Goal: Transaction & Acquisition: Purchase product/service

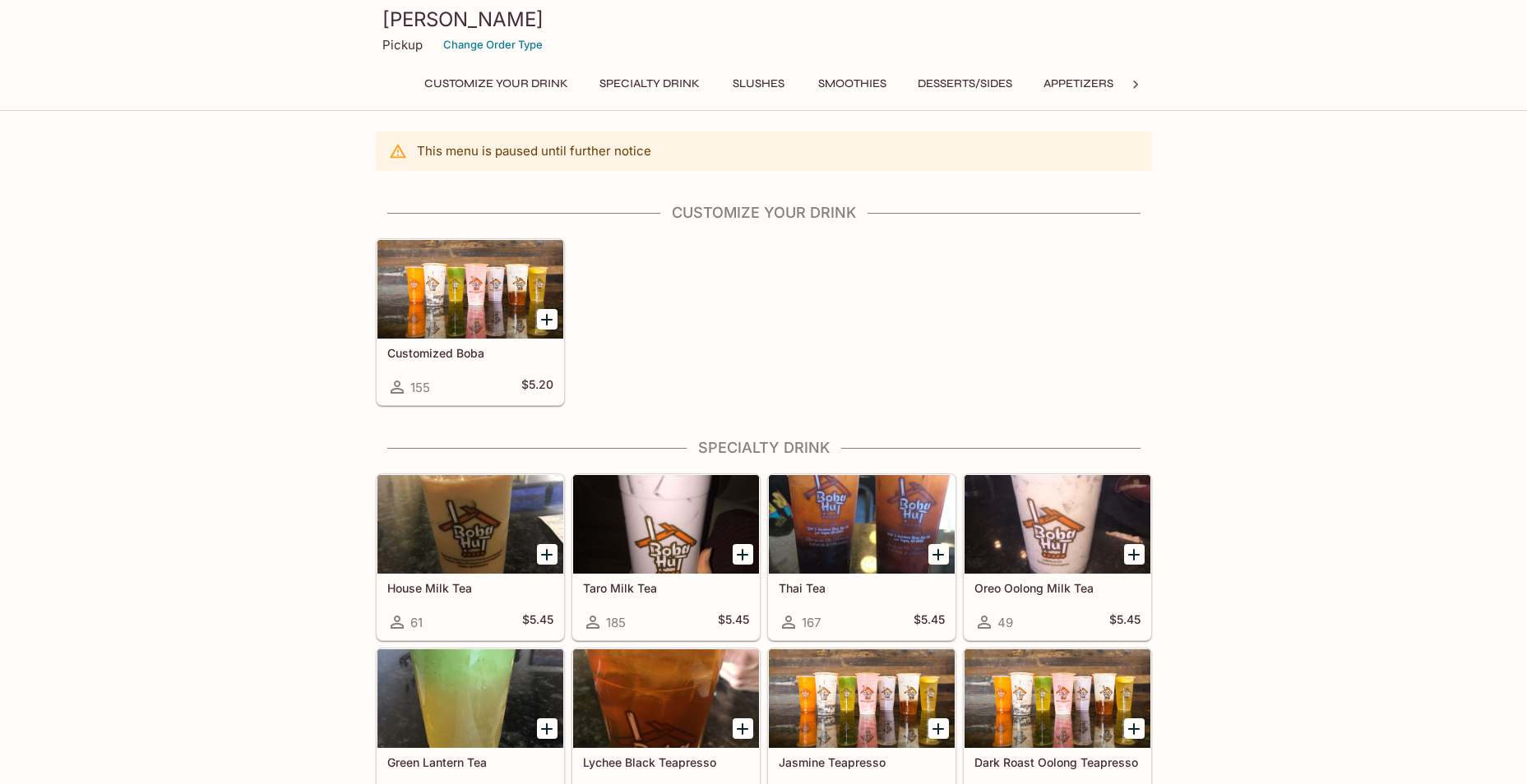
click at [626, 87] on button "Specialty Drink" at bounding box center [649, 83] width 119 height 23
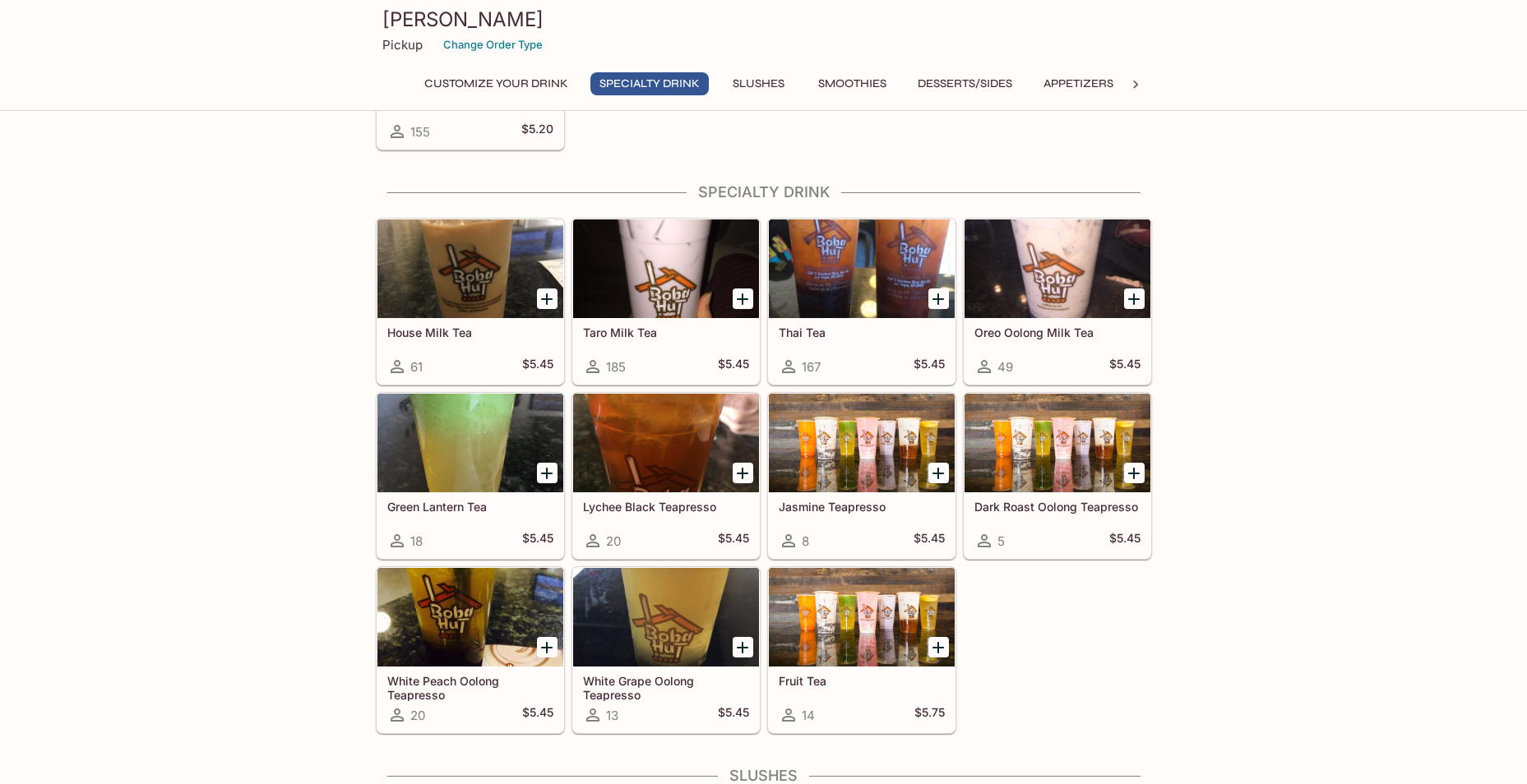
scroll to position [299, 0]
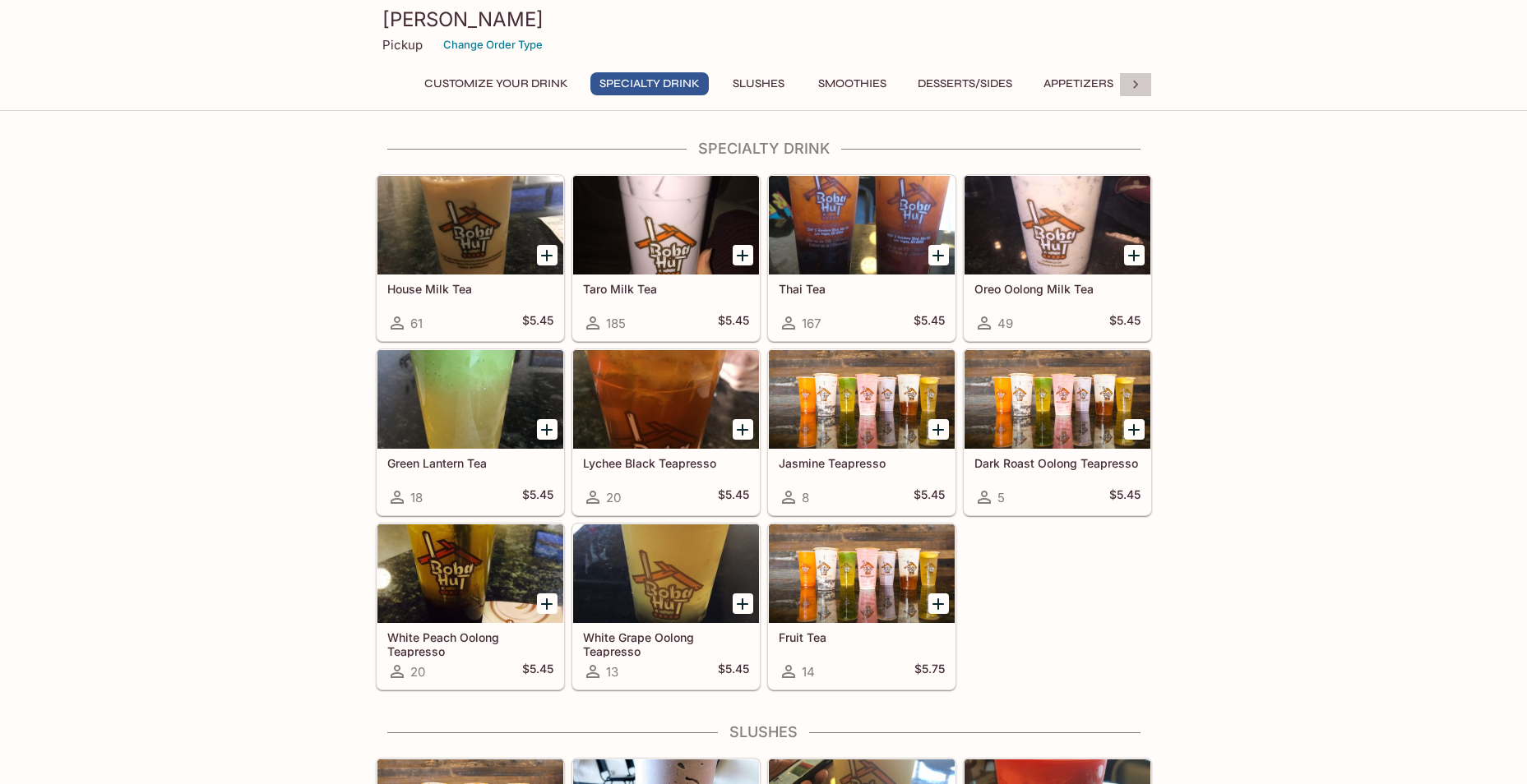
click at [1141, 81] on icon at bounding box center [1136, 85] width 17 height 17
click at [400, 84] on icon at bounding box center [392, 85] width 17 height 17
click at [400, 84] on div "Customize Your Drink Specialty Drink Slushes Smoothies Desserts/Sides Appetizer…" at bounding box center [764, 88] width 777 height 33
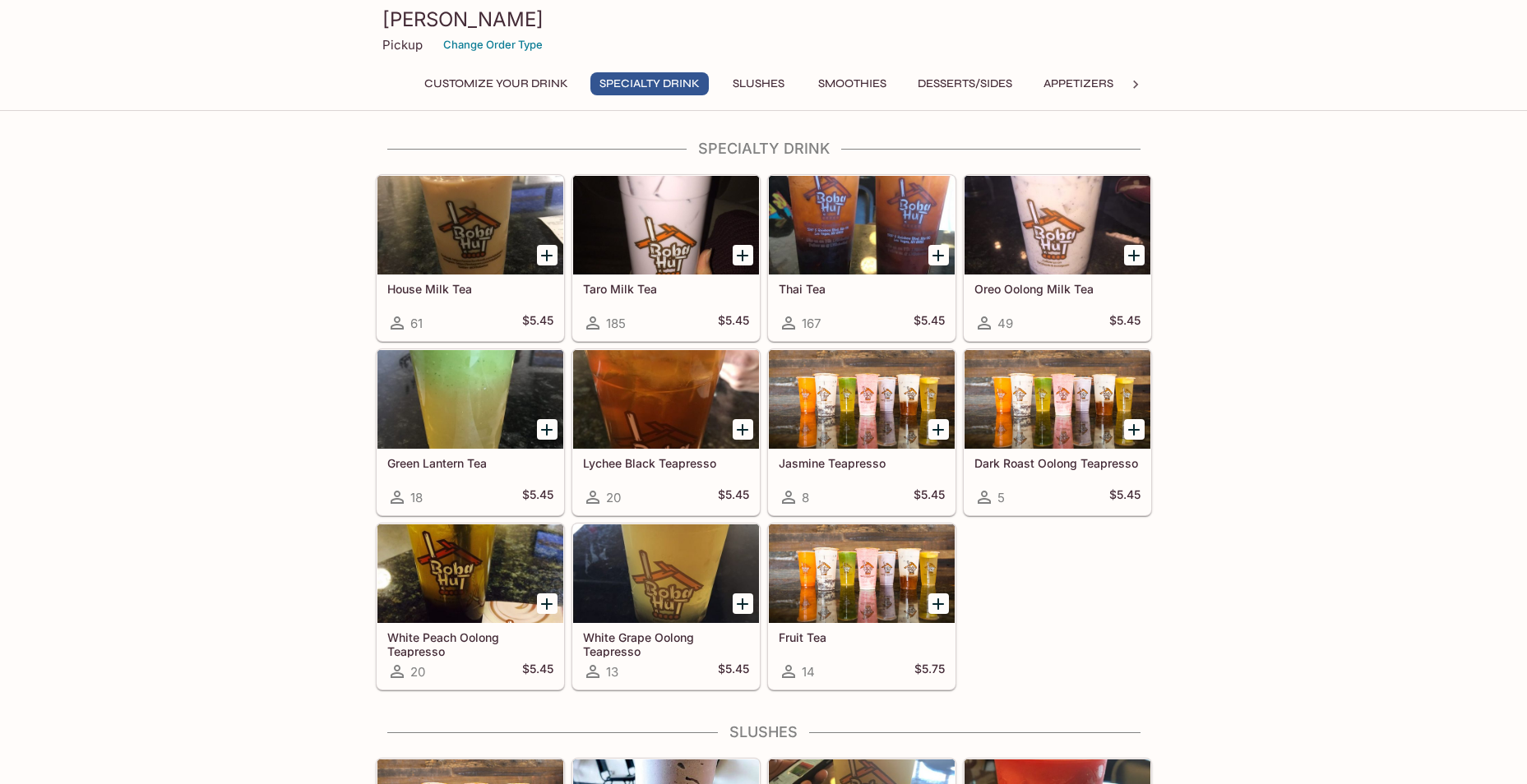
click at [541, 92] on button "Customize Your Drink" at bounding box center [496, 83] width 162 height 23
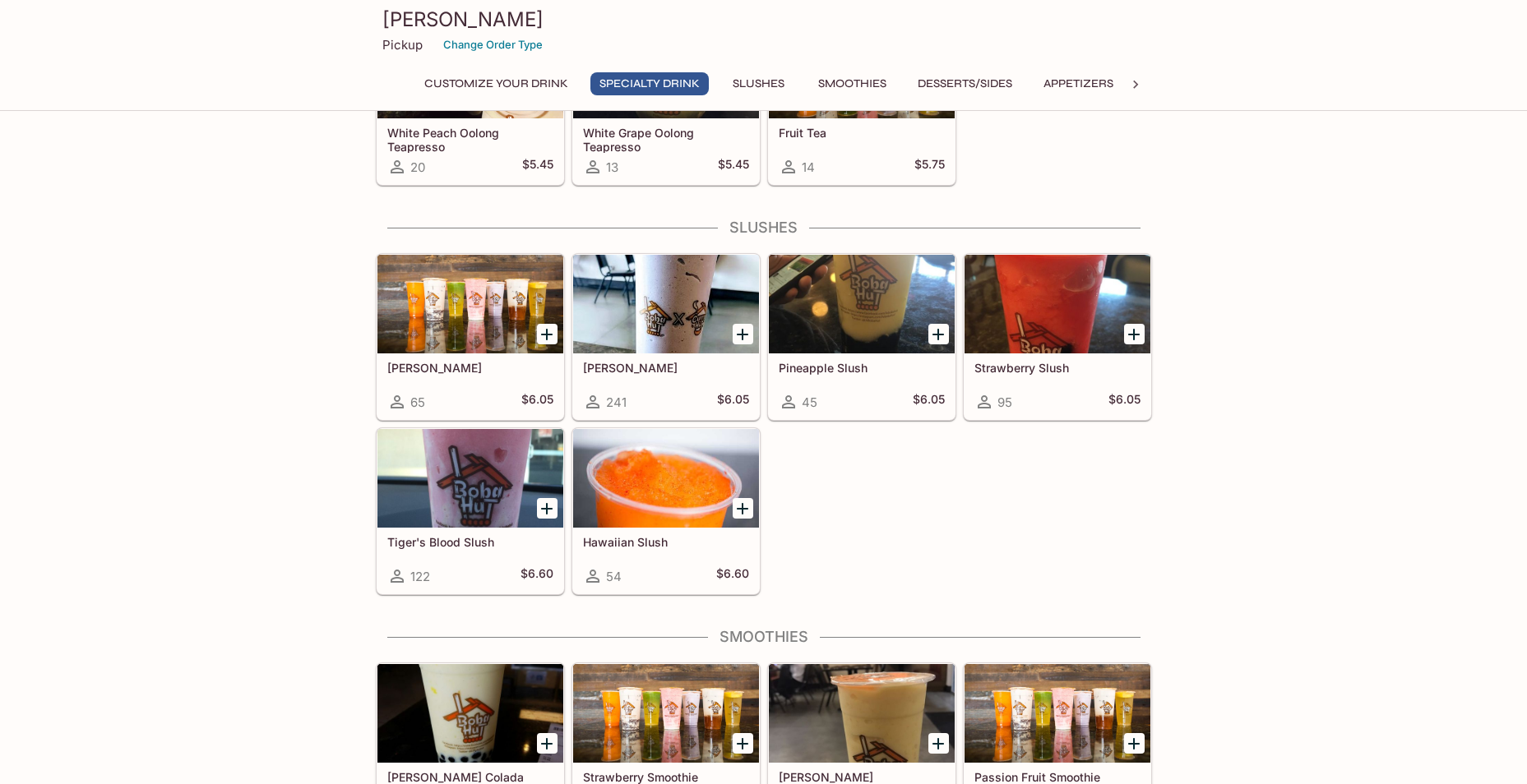
scroll to position [146, 0]
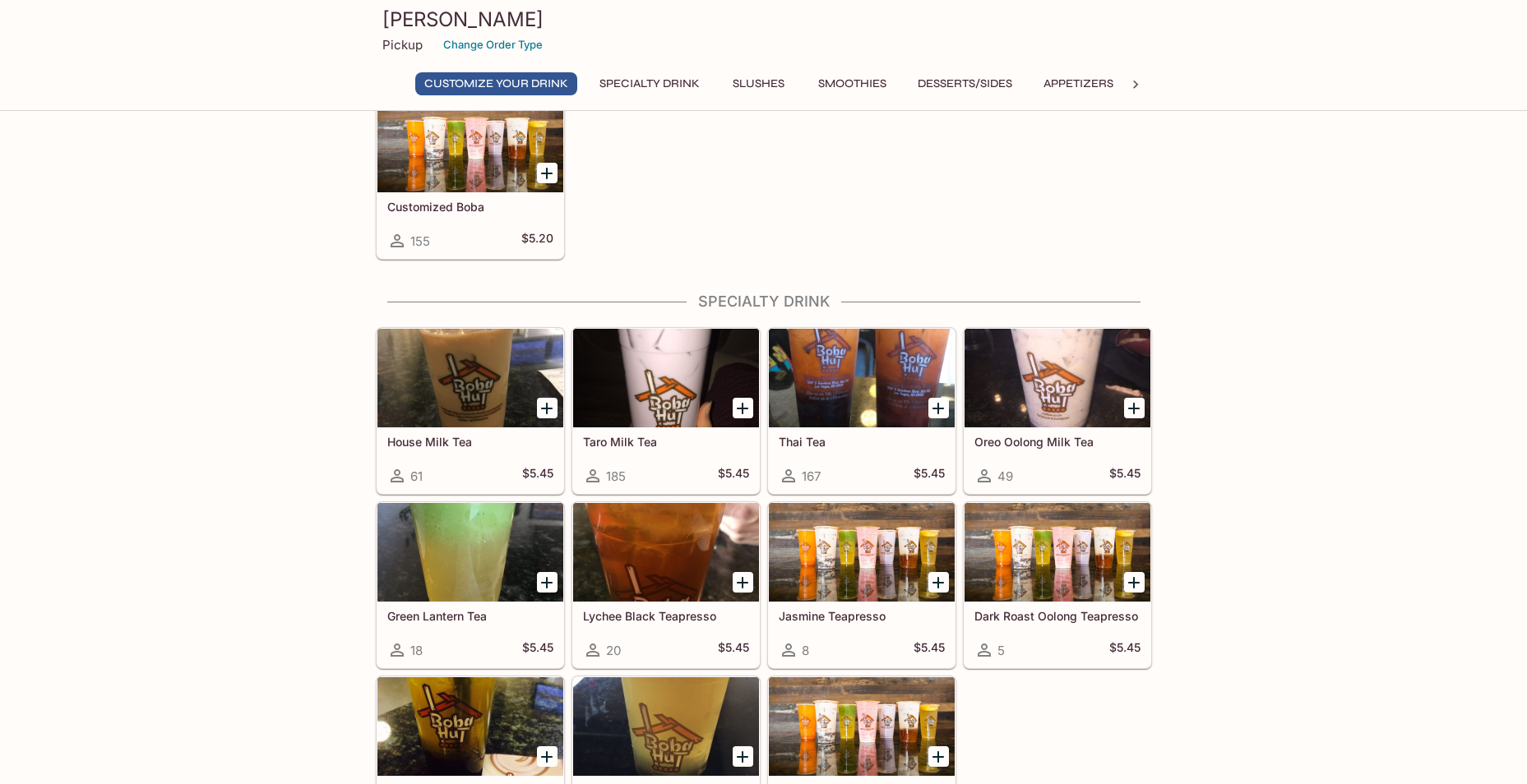
click at [437, 209] on h5 "Customized Boba" at bounding box center [471, 207] width 167 height 14
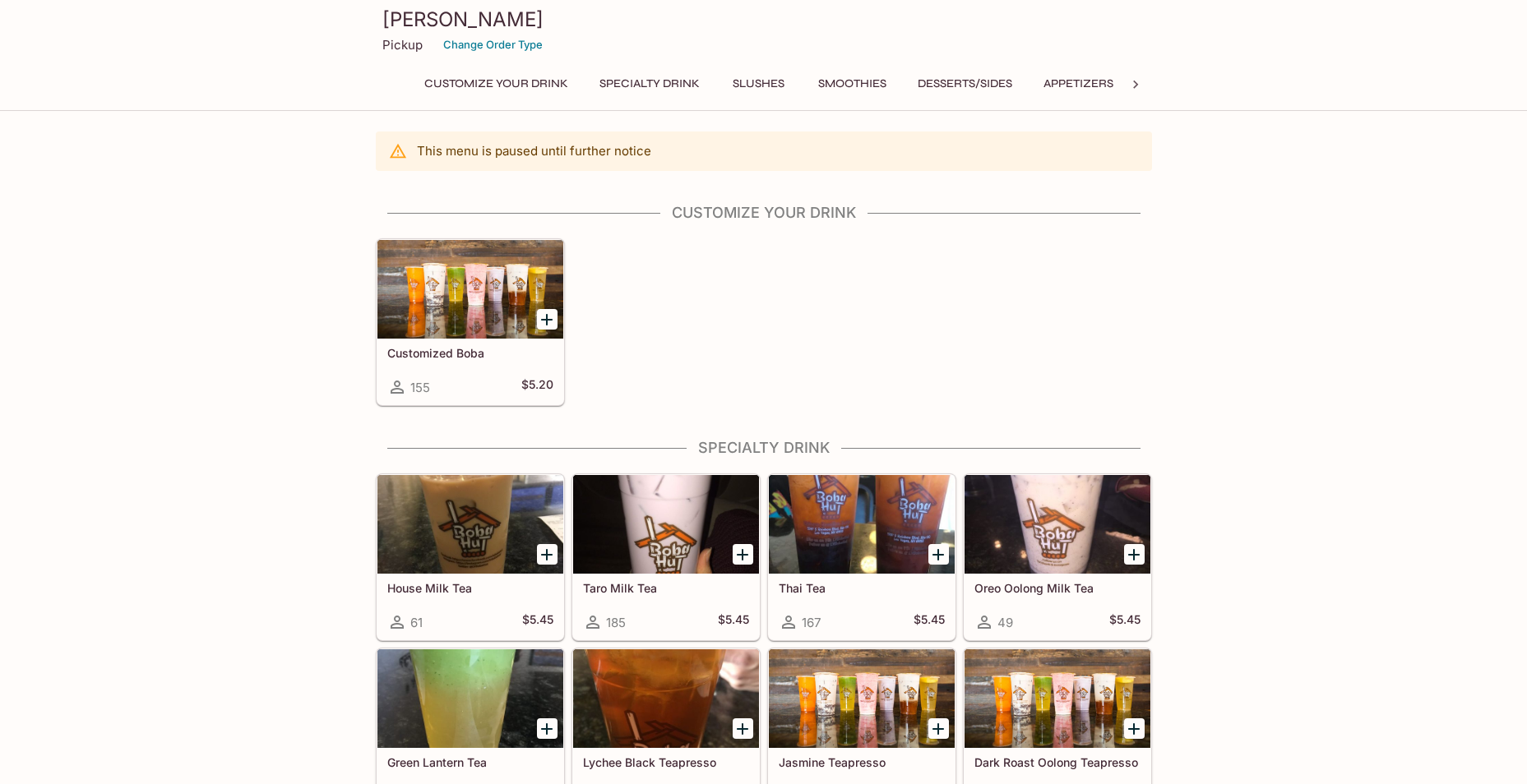
click at [1110, 89] on button "Appetizers" at bounding box center [1078, 83] width 88 height 23
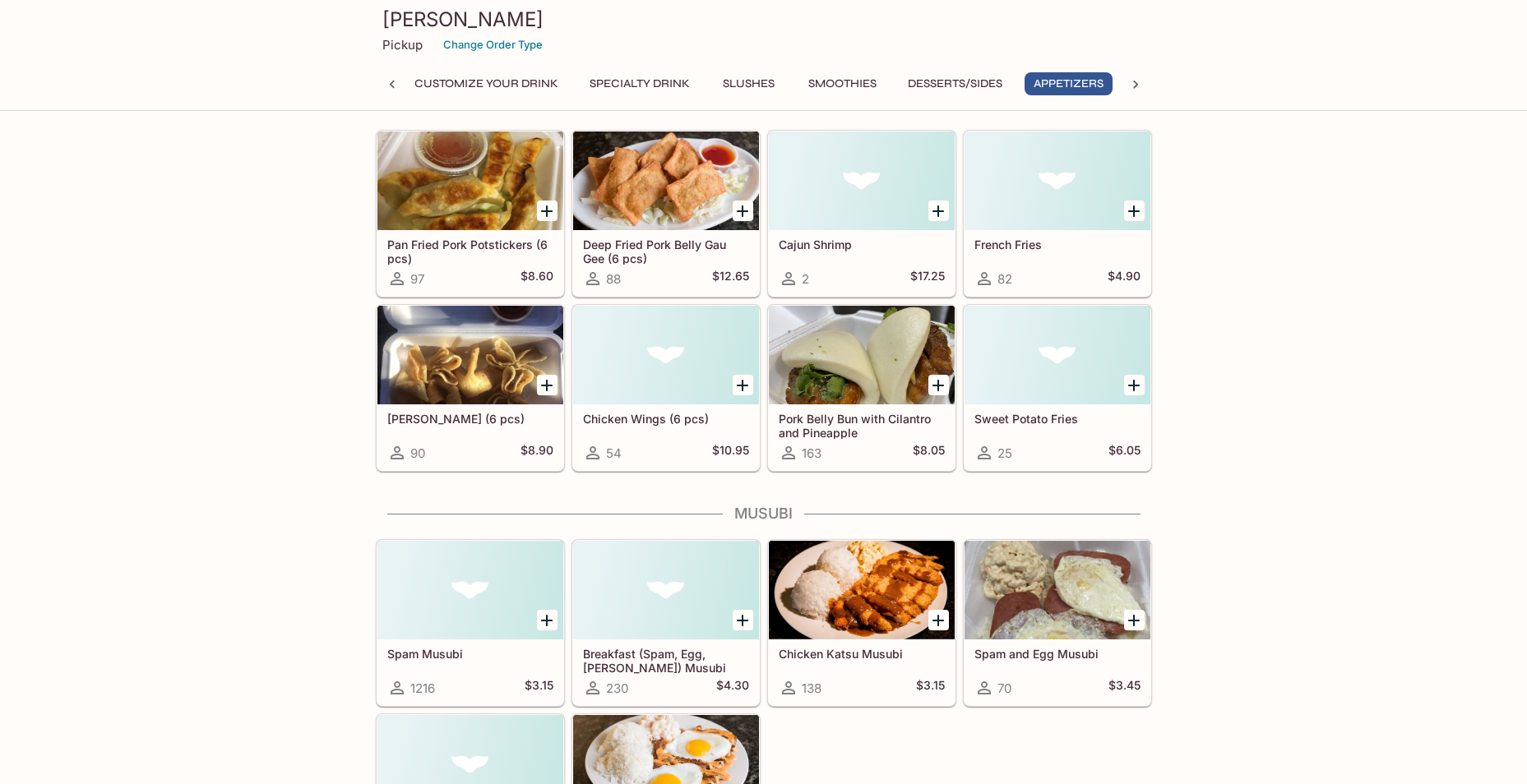
scroll to position [2019, 0]
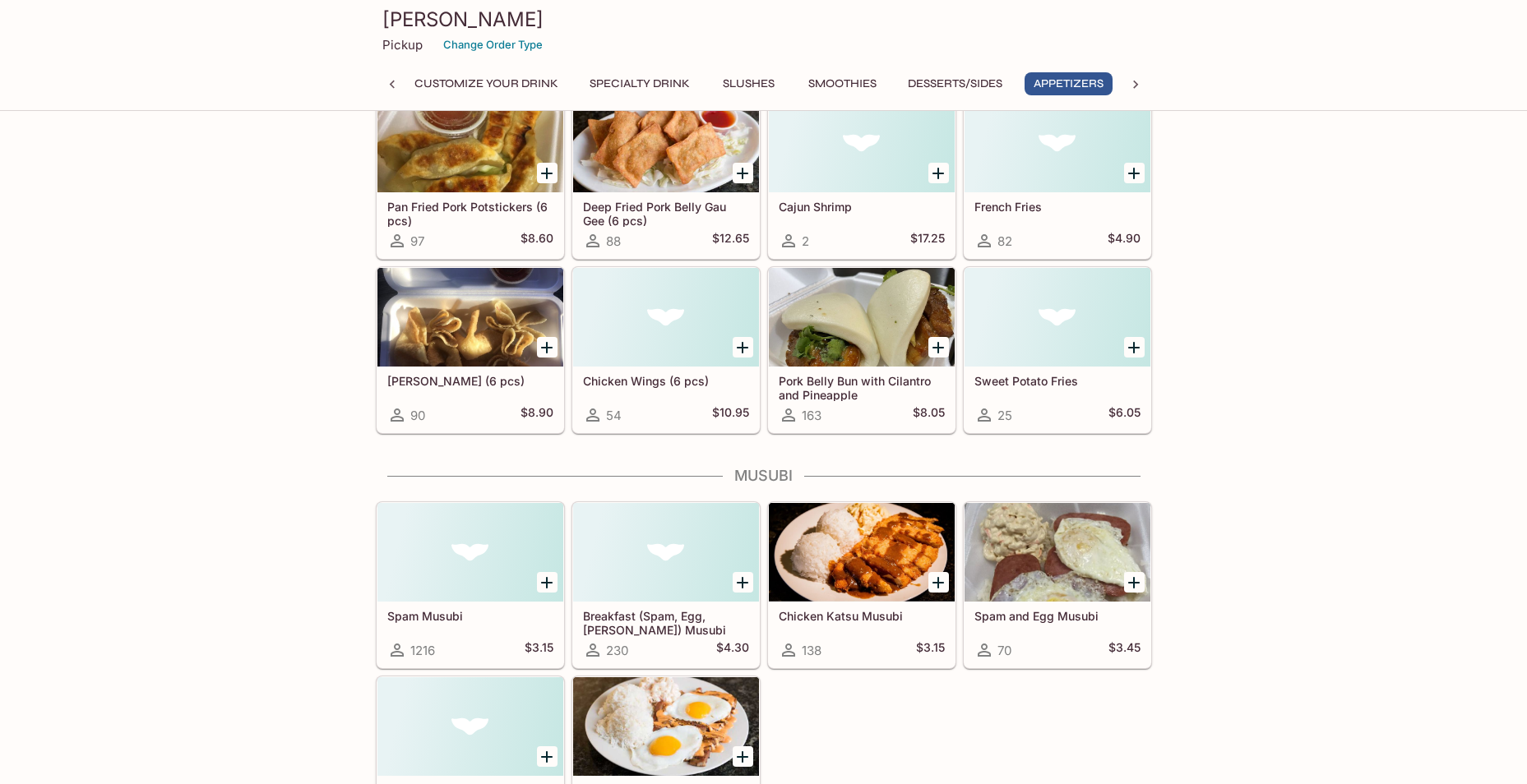
click at [870, 599] on div at bounding box center [862, 552] width 186 height 98
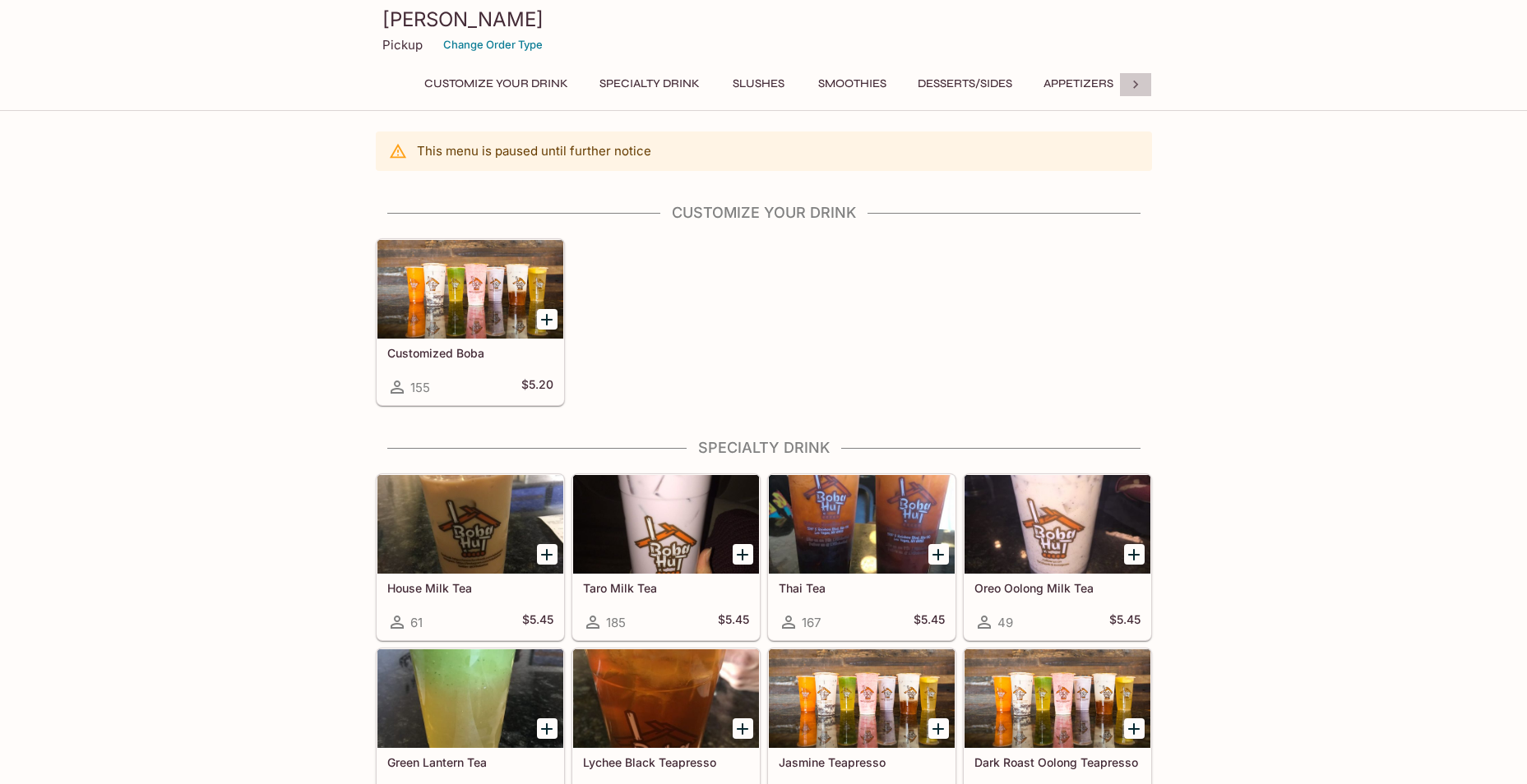
click at [1140, 87] on icon at bounding box center [1136, 85] width 17 height 17
click at [677, 77] on button "Hawaiian Plates (w/ Rice & Mac Salad)" at bounding box center [639, 83] width 255 height 23
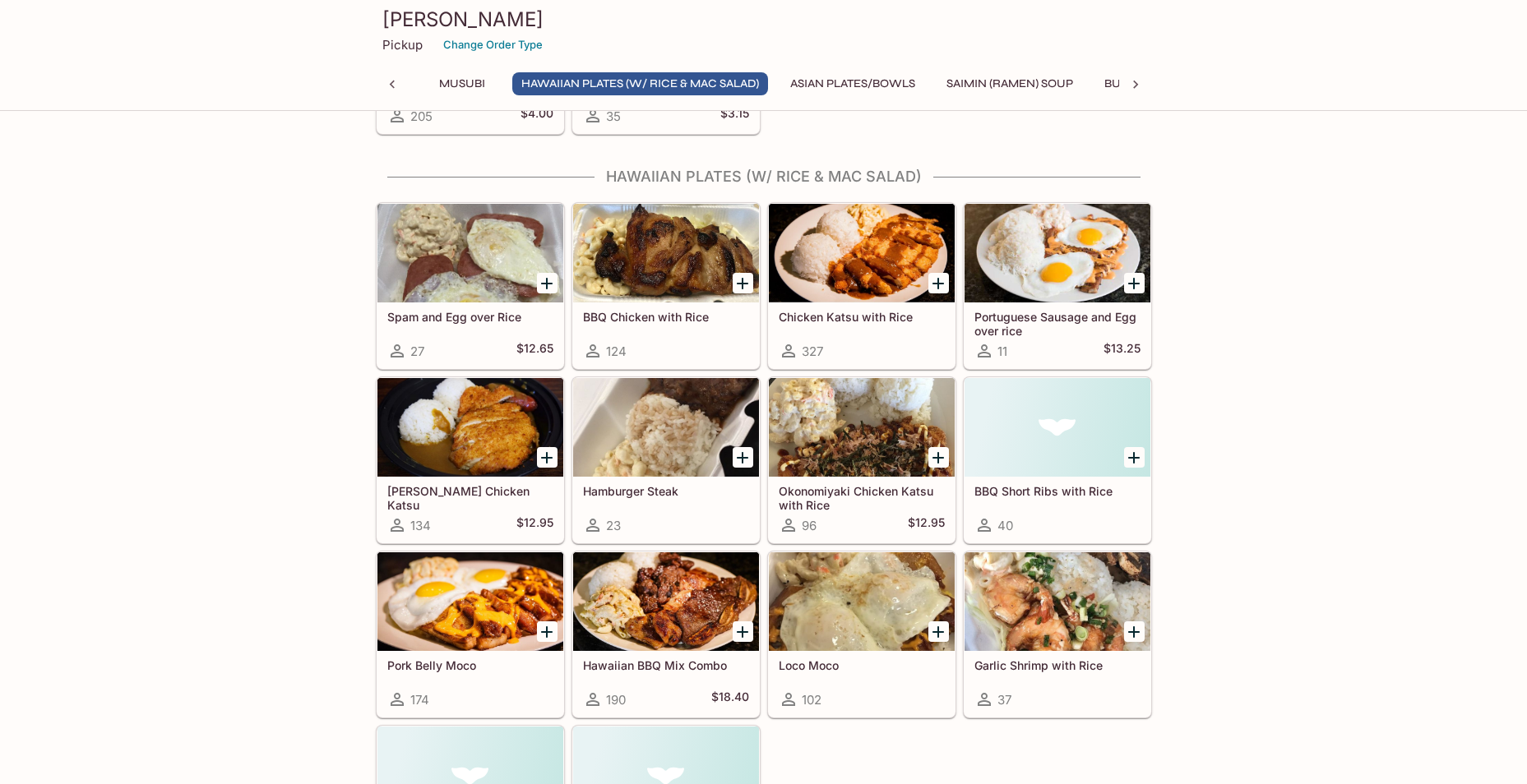
scroll to position [2755, 0]
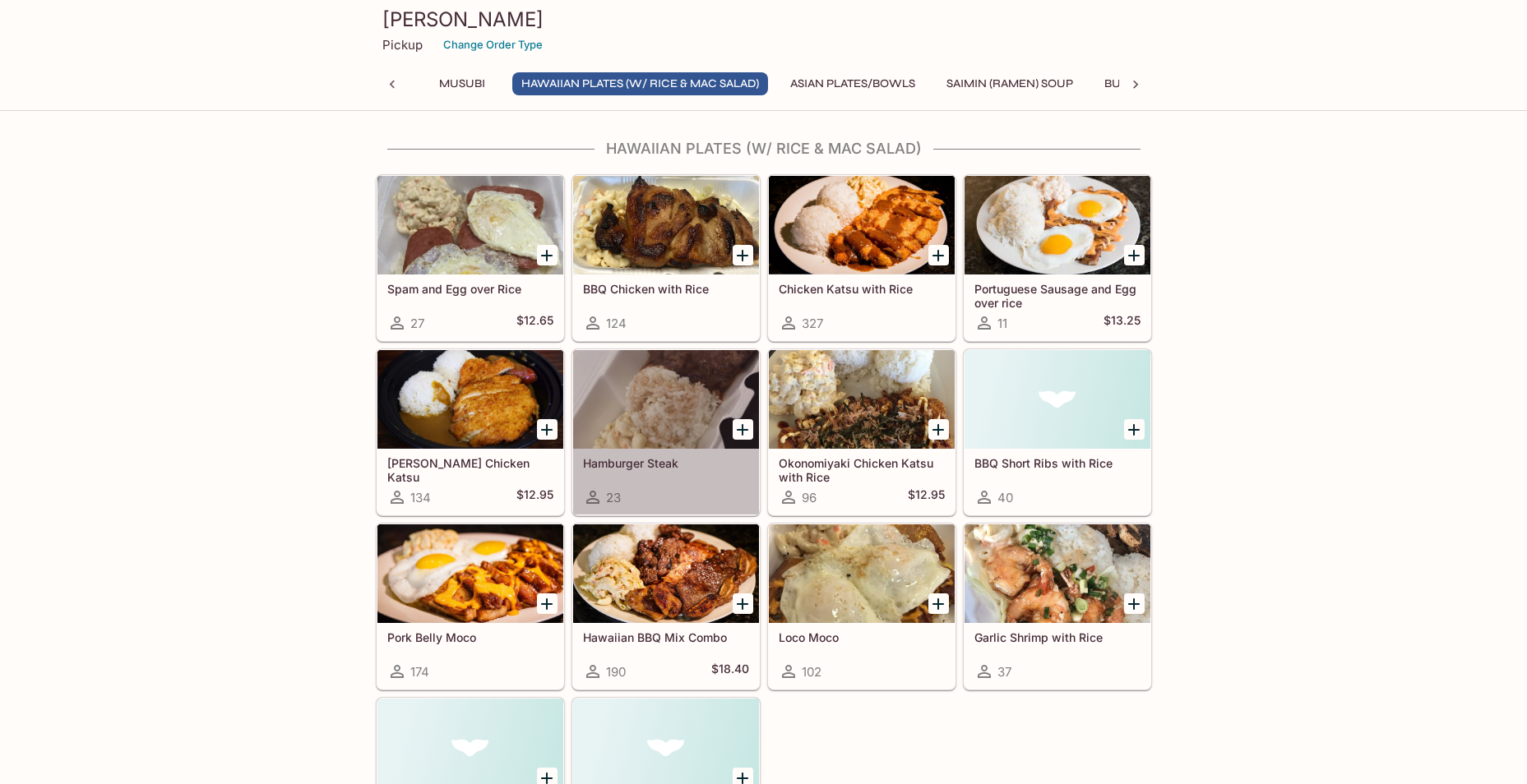
click at [675, 452] on div "Hamburger Steak 23" at bounding box center [665, 482] width 186 height 65
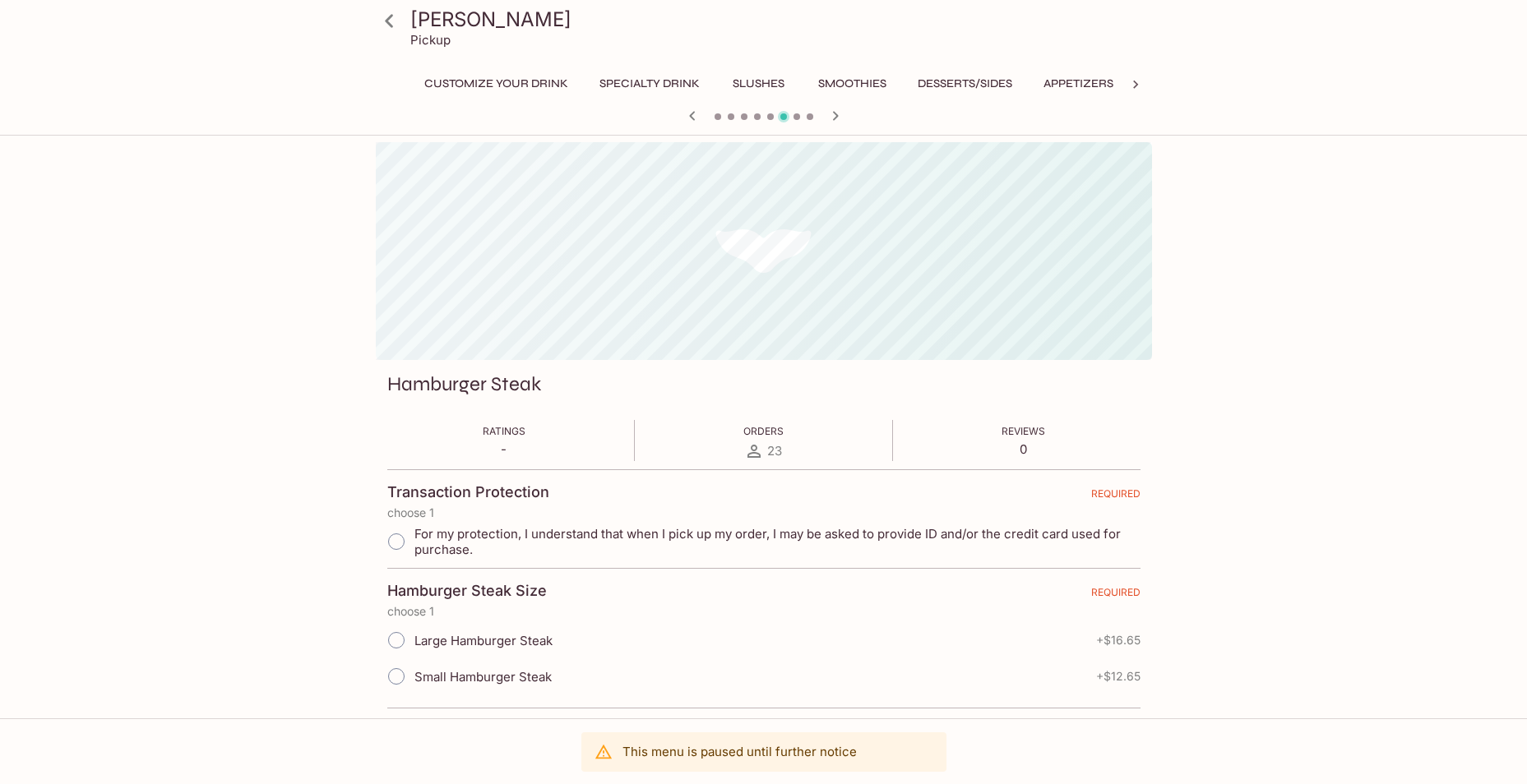
scroll to position [0, 370]
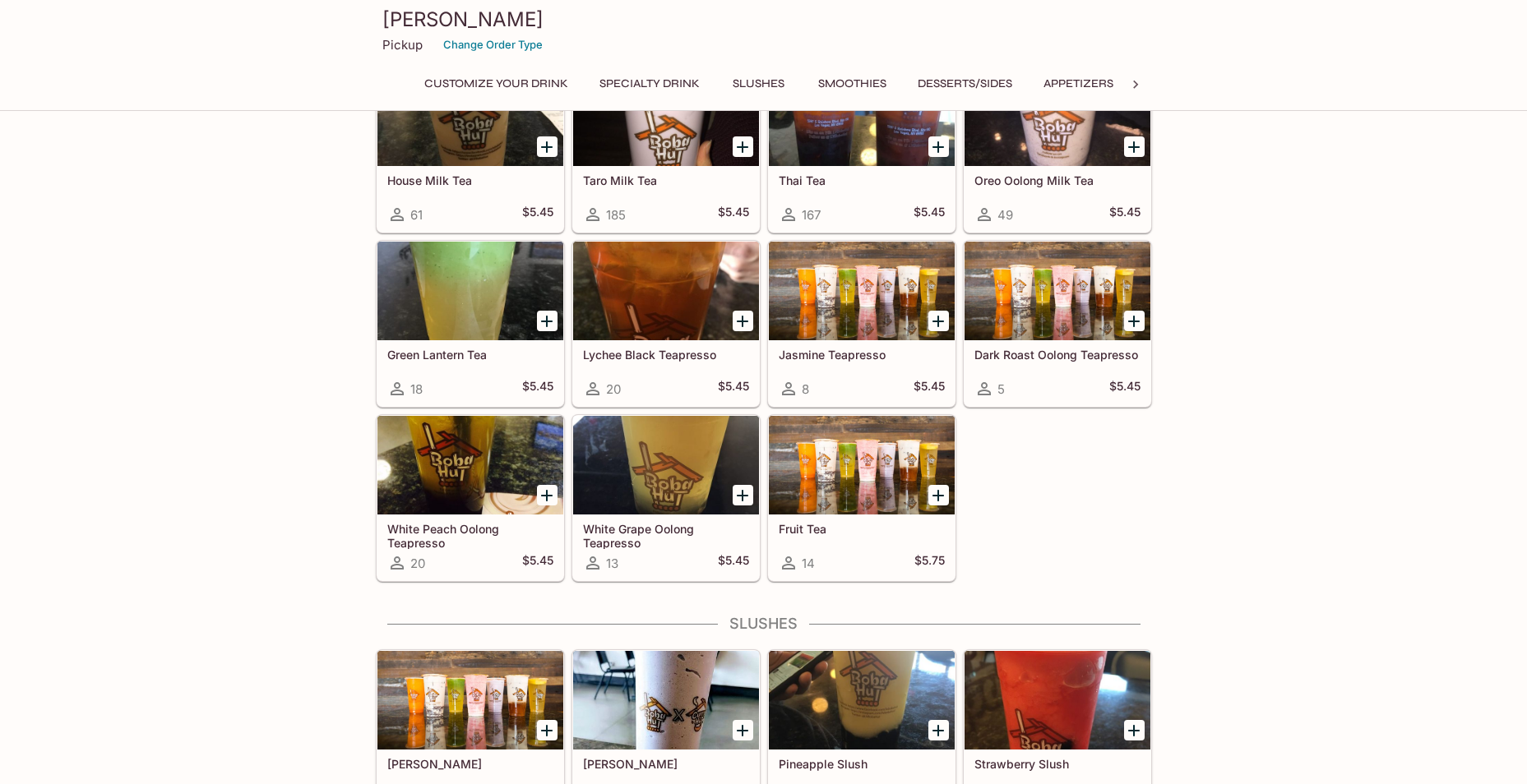
scroll to position [401, 0]
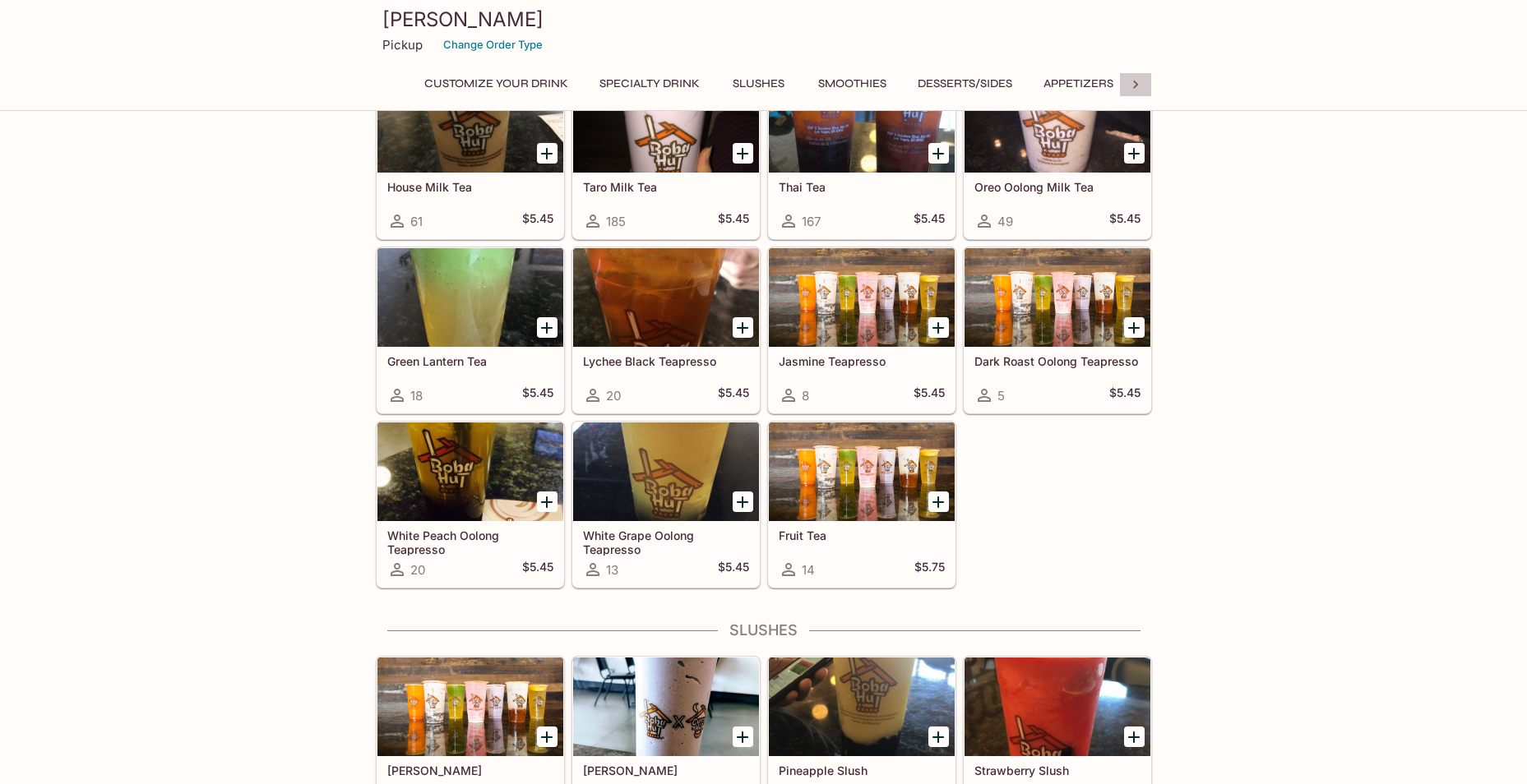
click at [1136, 85] on icon at bounding box center [1135, 84] width 5 height 8
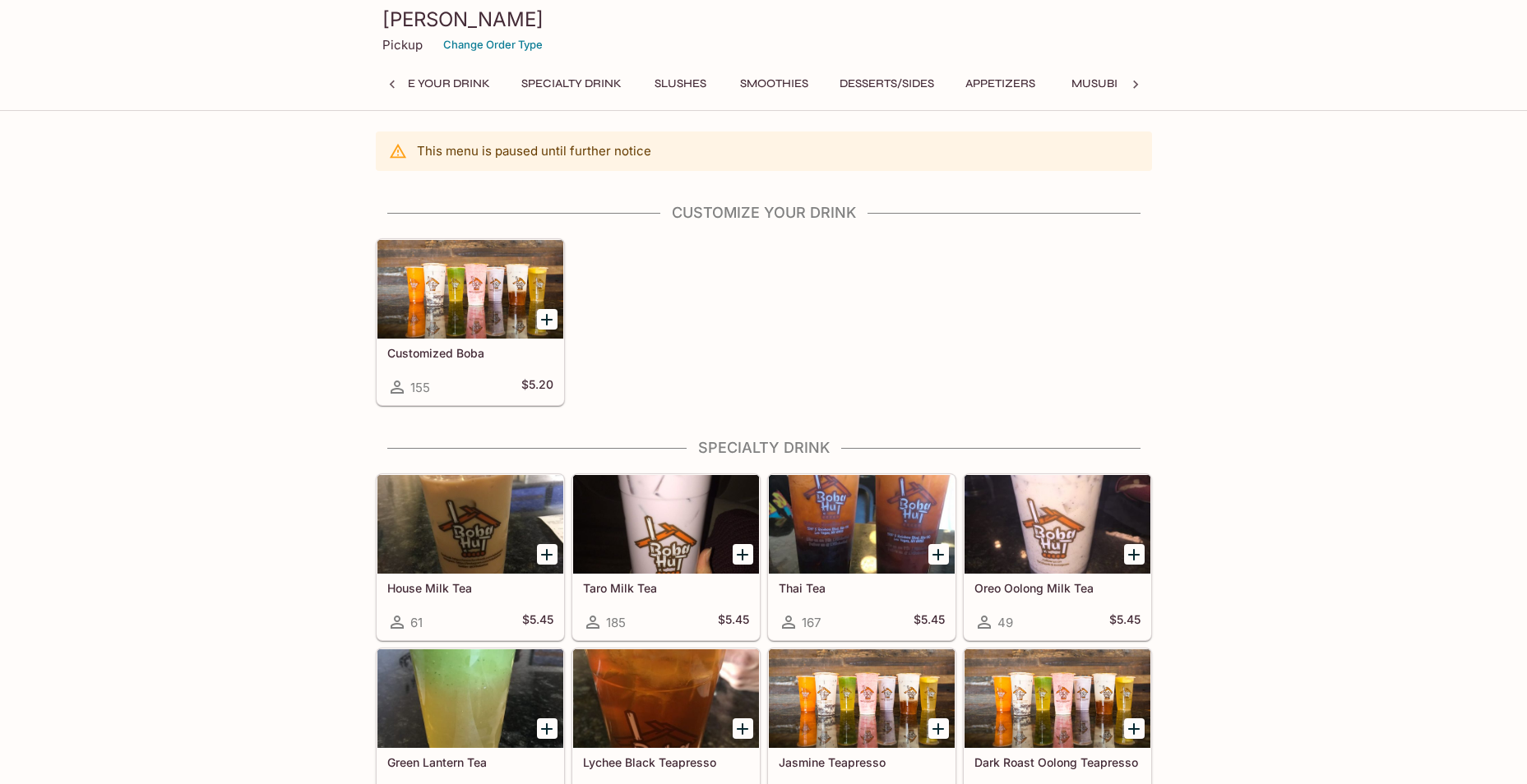
scroll to position [0, 7]
click at [396, 82] on icon at bounding box center [392, 85] width 17 height 17
click at [1142, 86] on icon at bounding box center [1136, 85] width 17 height 17
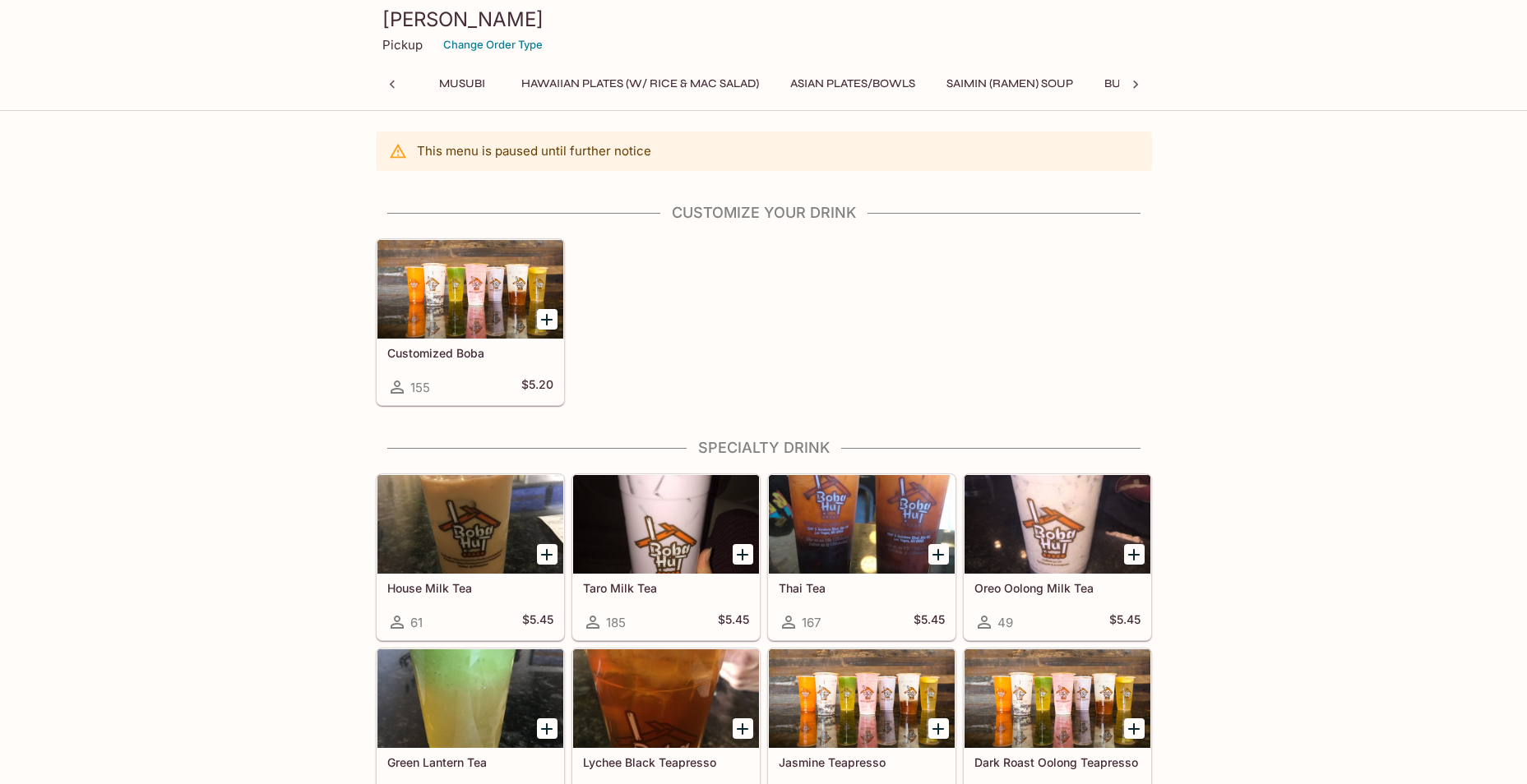
click at [728, 82] on button "Hawaiian Plates (w/ Rice & Mac Salad)" at bounding box center [639, 83] width 255 height 23
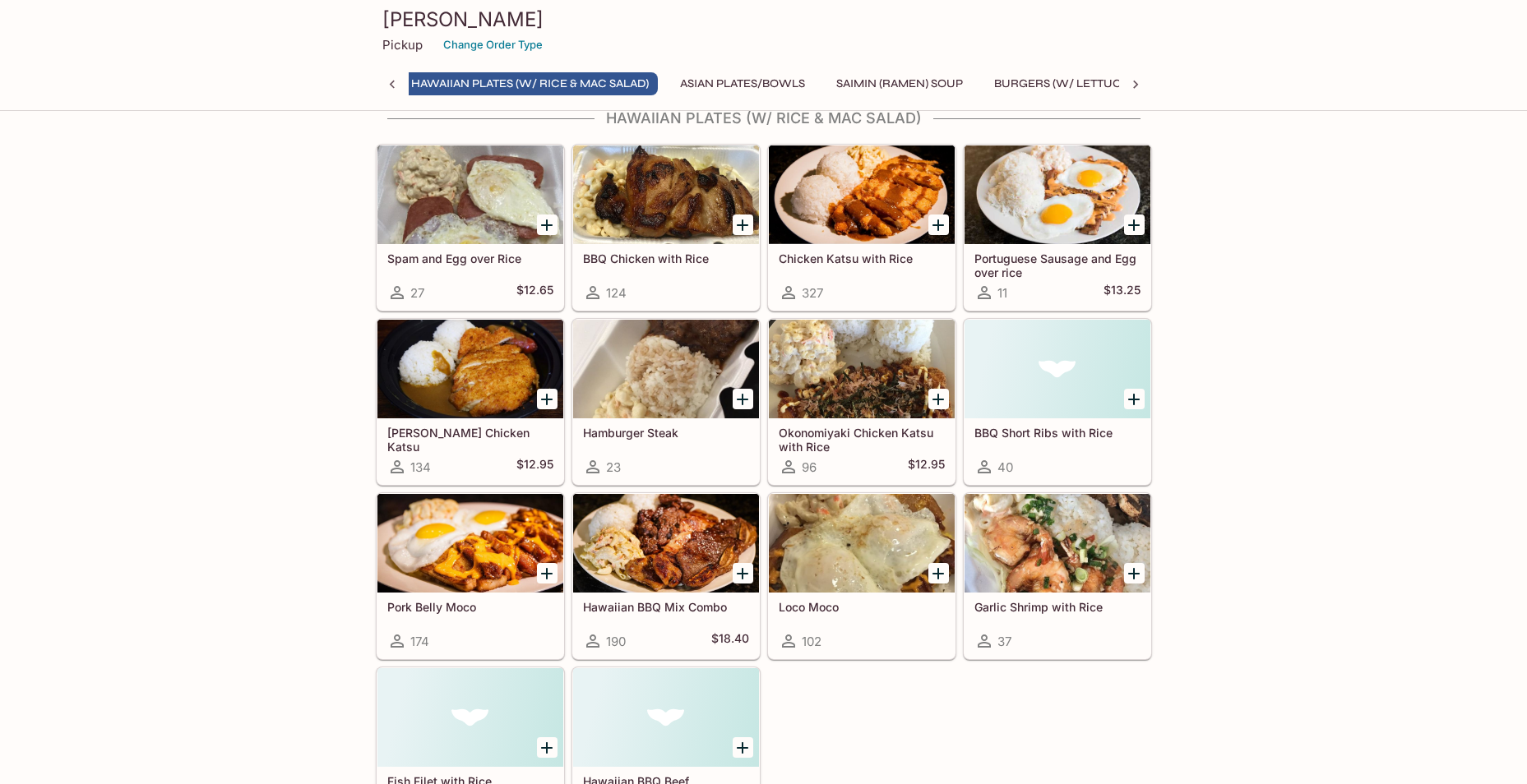
scroll to position [2757, 0]
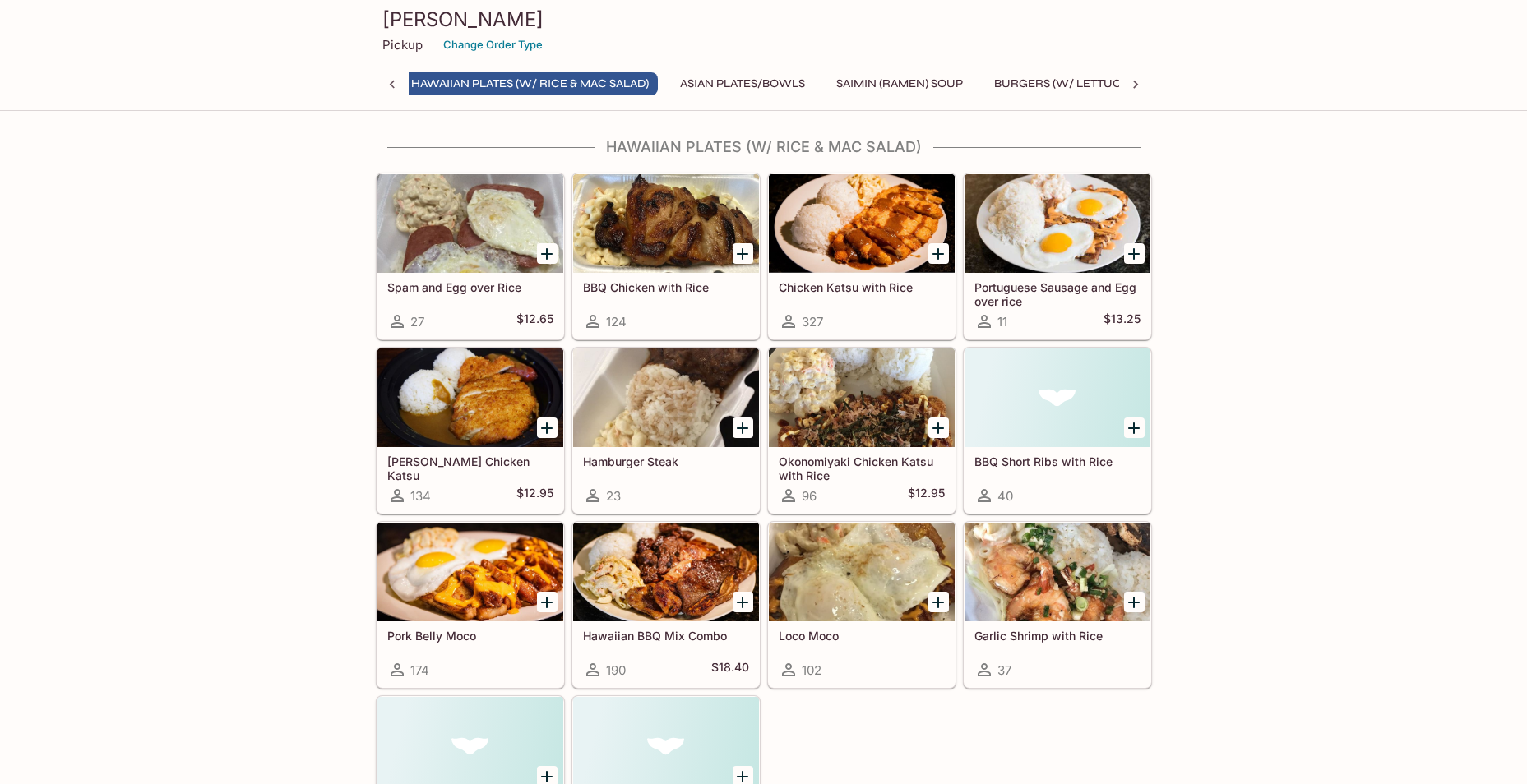
click at [679, 398] on div at bounding box center [665, 398] width 186 height 98
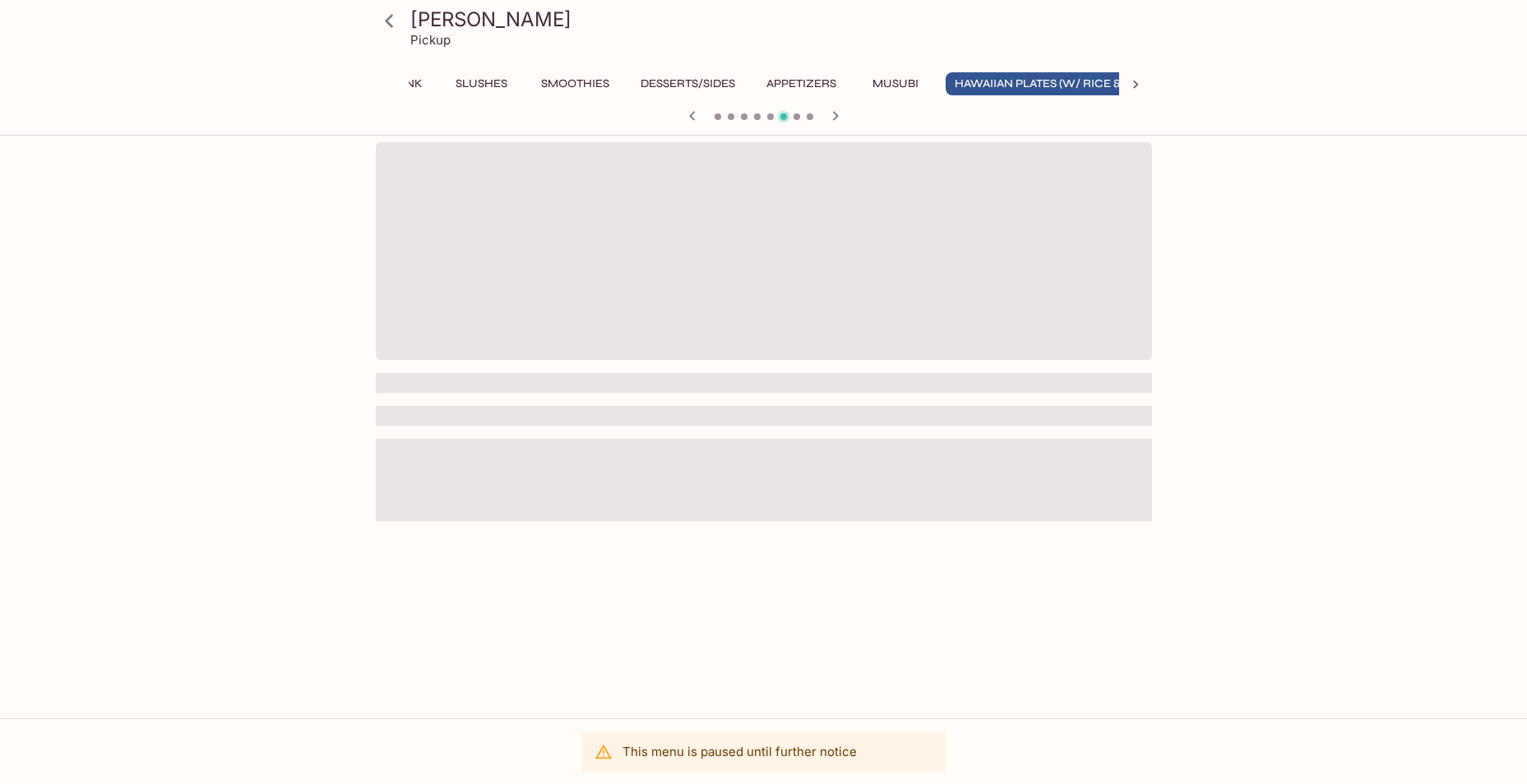
scroll to position [0, 370]
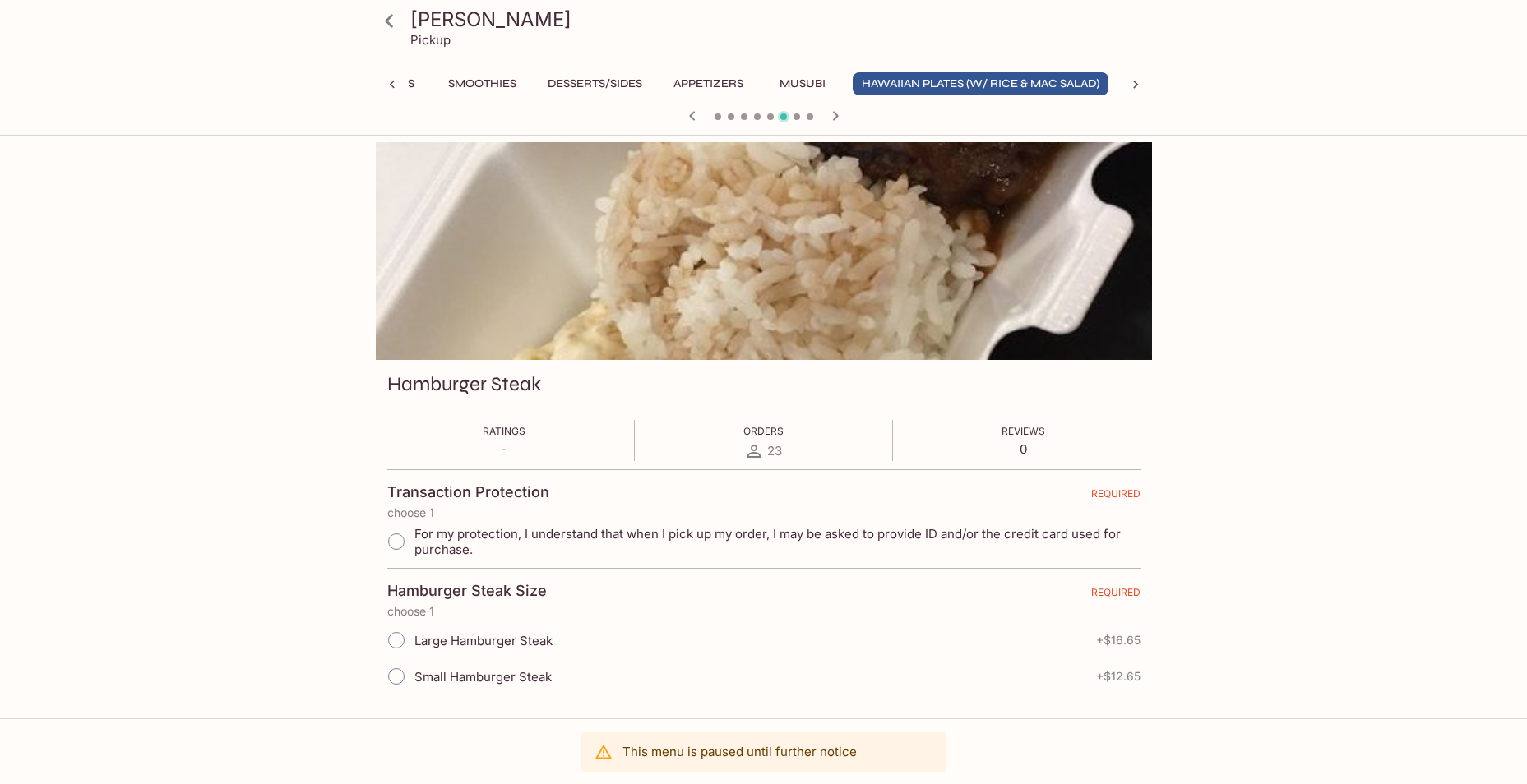
click at [836, 117] on icon "button" at bounding box center [835, 116] width 6 height 9
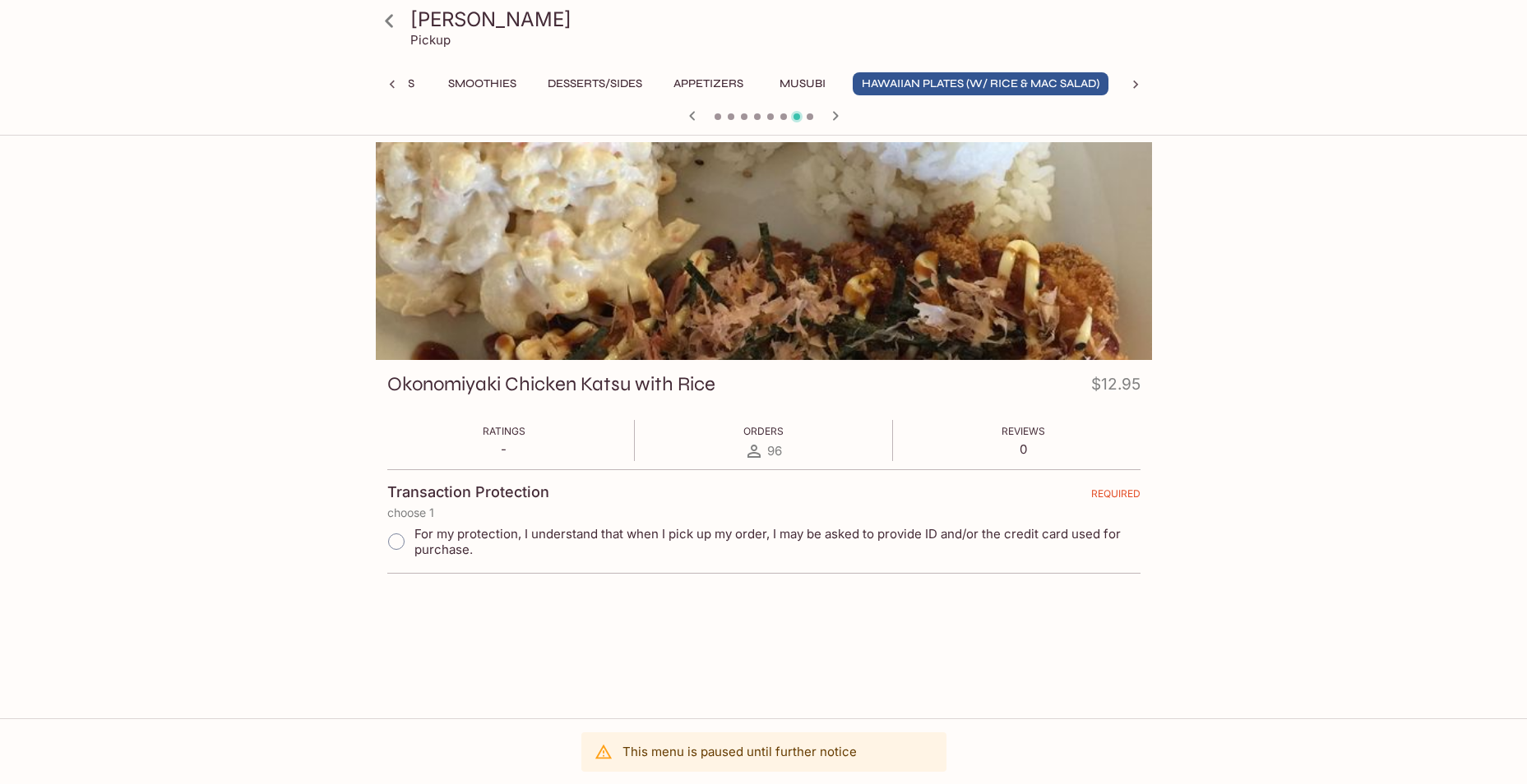
click at [688, 114] on icon "button" at bounding box center [691, 115] width 20 height 20
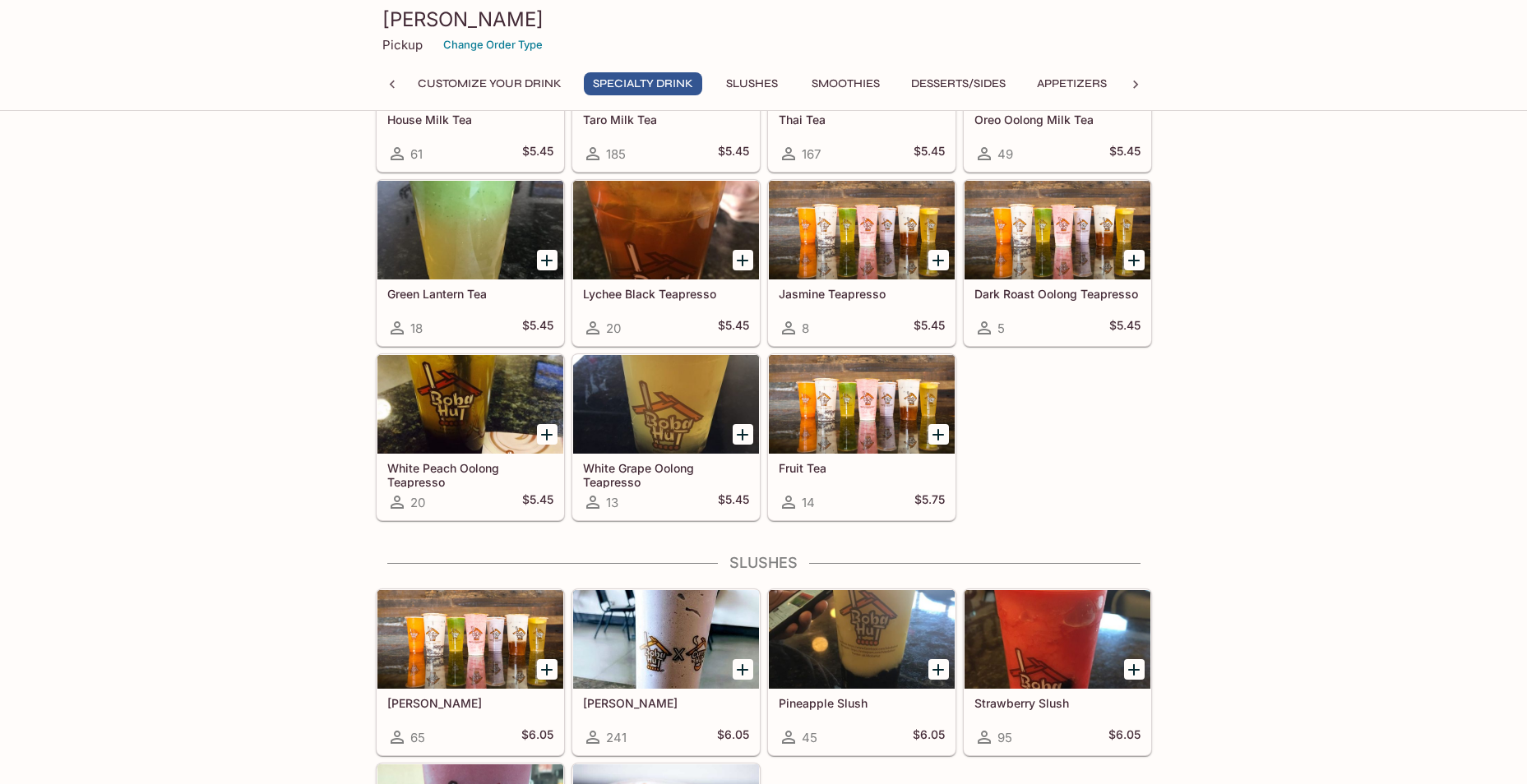
scroll to position [658, 0]
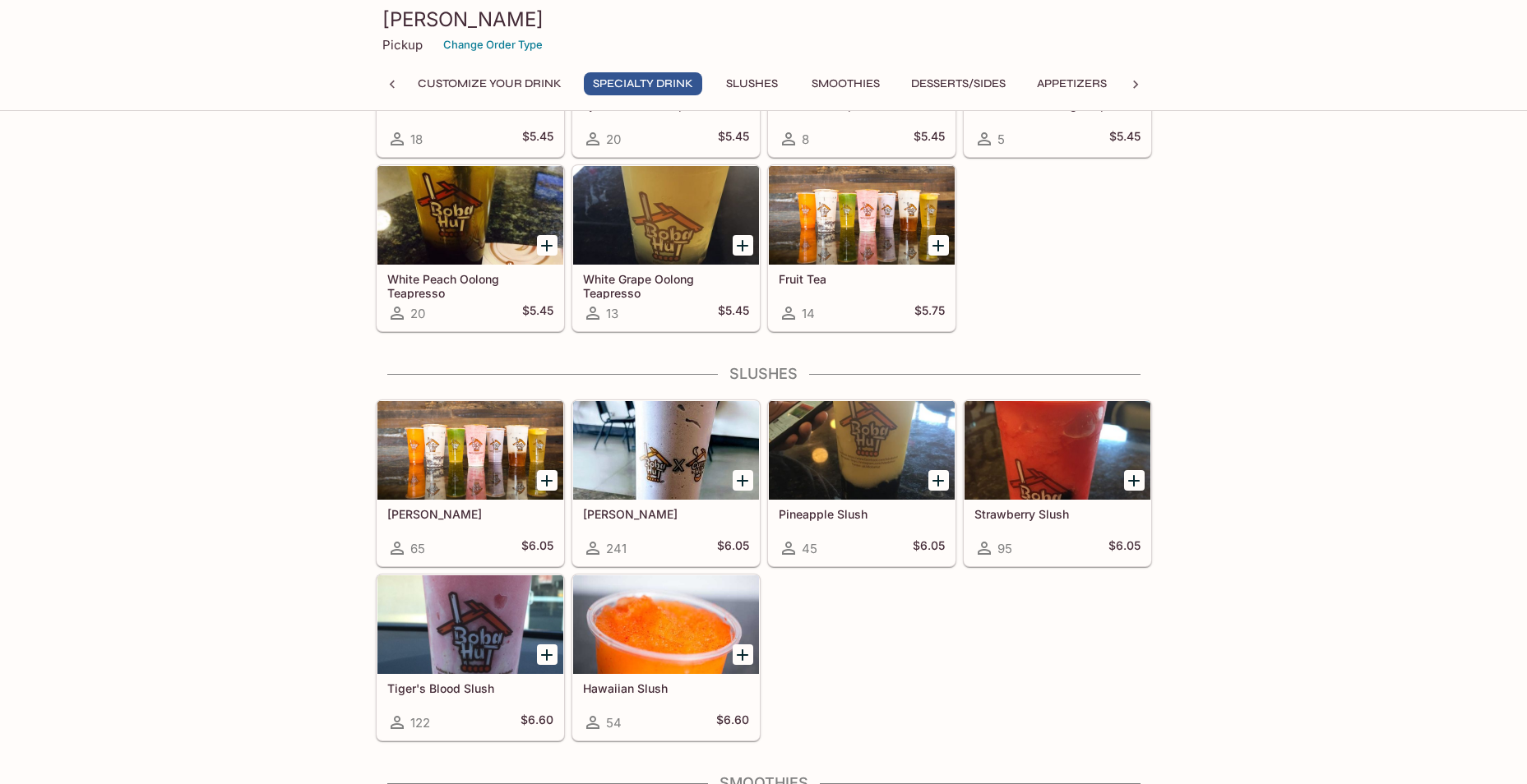
click at [944, 74] on button "Desserts/Sides" at bounding box center [958, 83] width 112 height 23
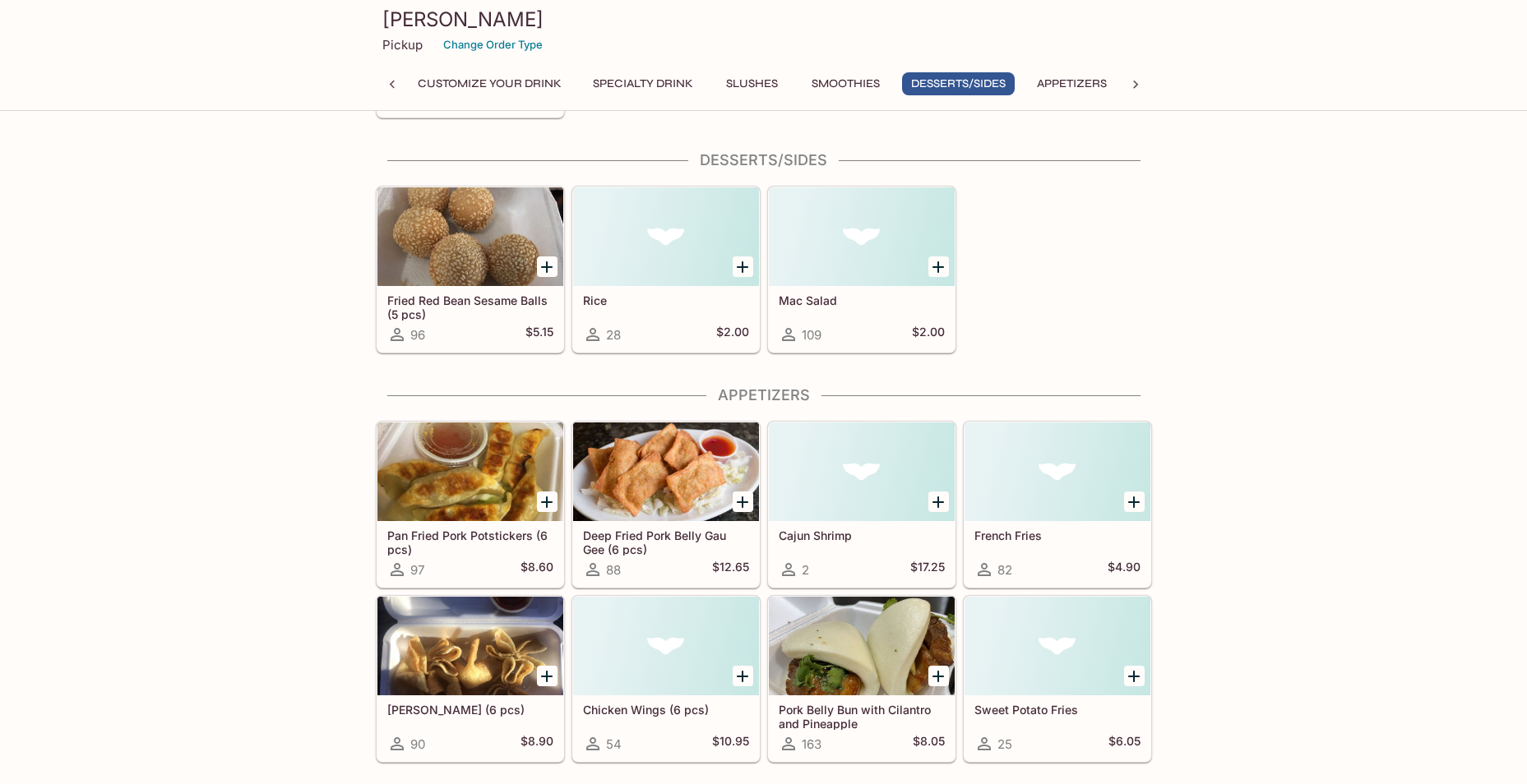
scroll to position [1702, 0]
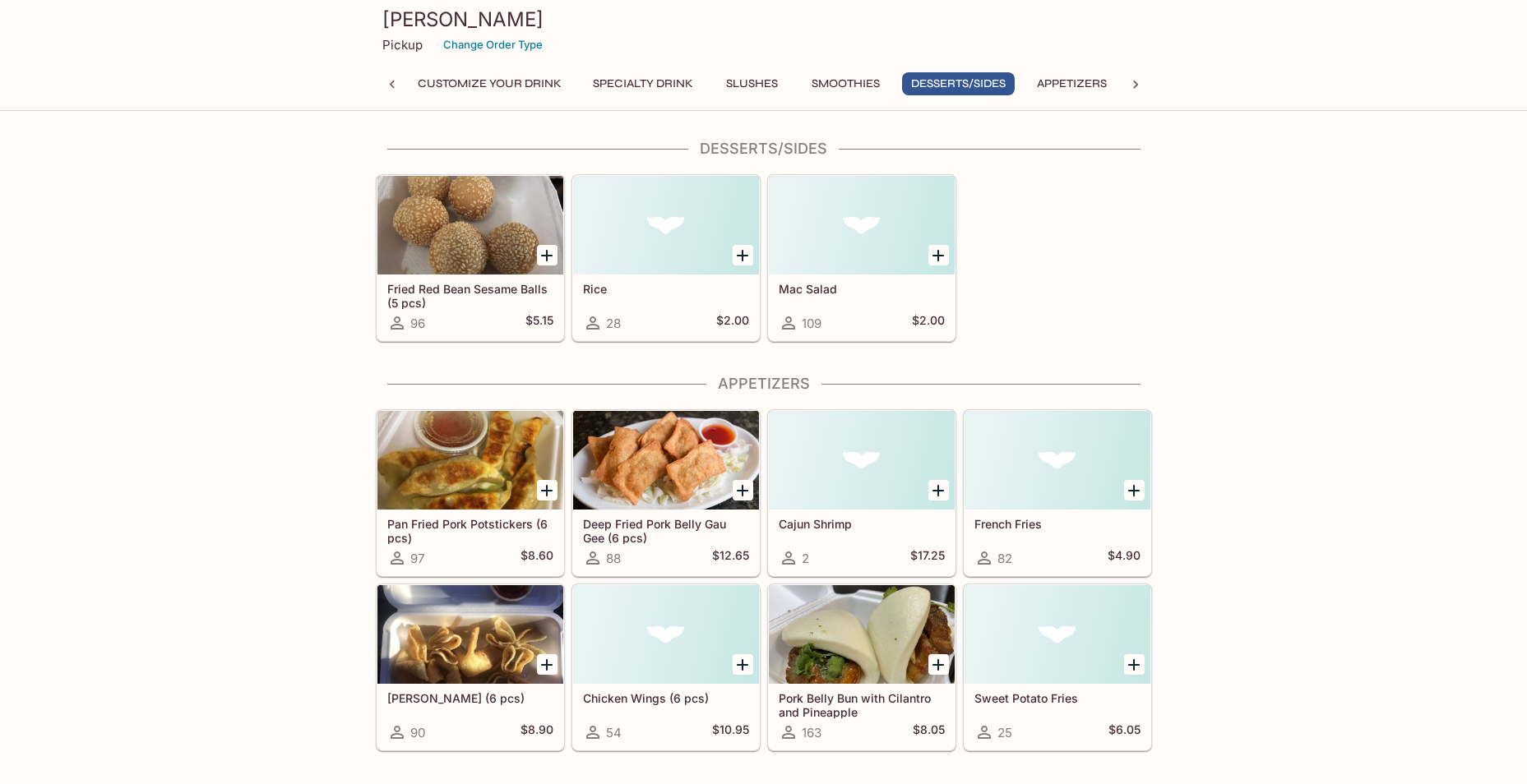
click at [620, 89] on button "Specialty Drink" at bounding box center [643, 83] width 119 height 23
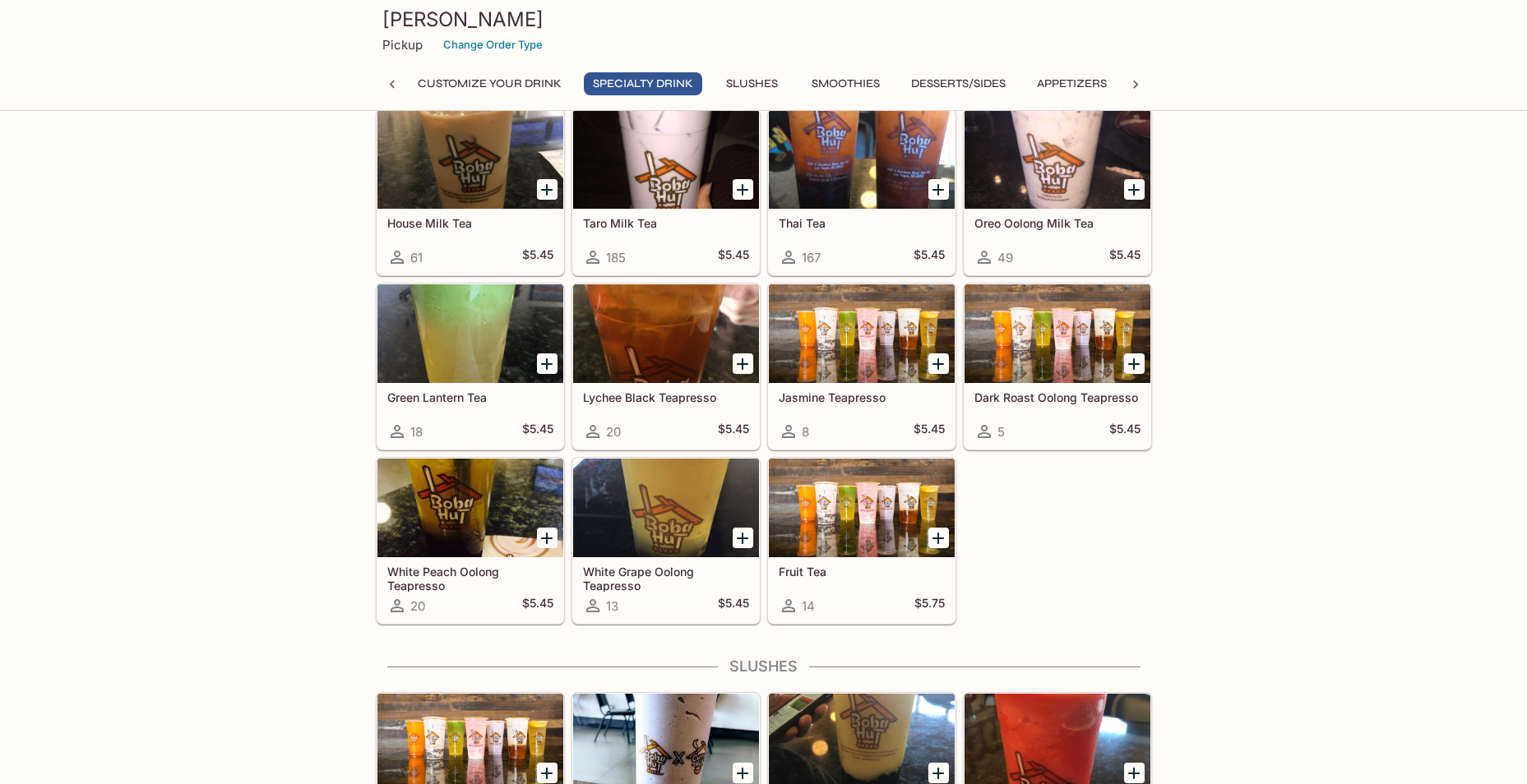
scroll to position [299, 0]
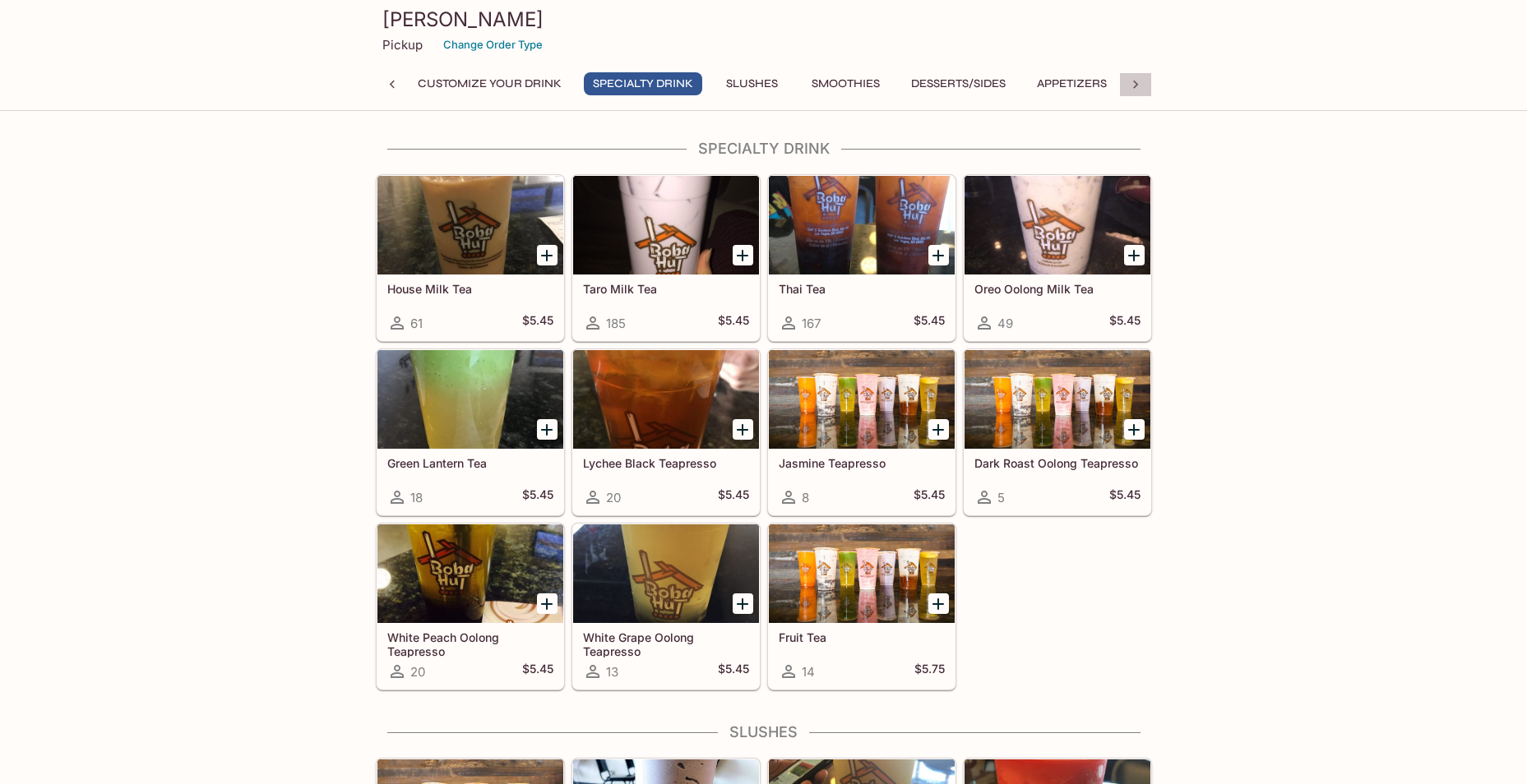
click at [1138, 78] on icon at bounding box center [1136, 85] width 17 height 17
click at [851, 80] on button "Asian Plates/Bowls" at bounding box center [846, 83] width 143 height 23
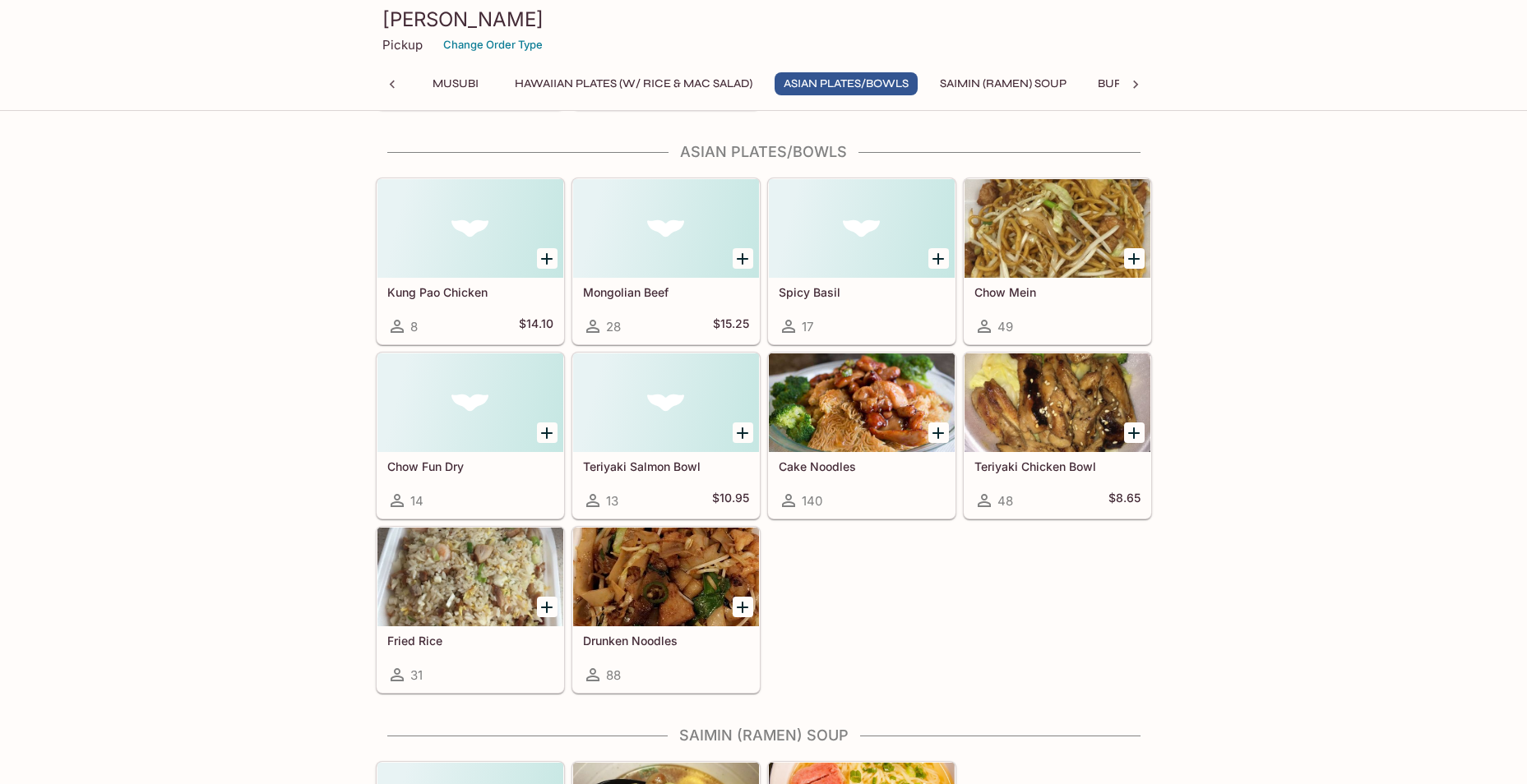
scroll to position [3514, 0]
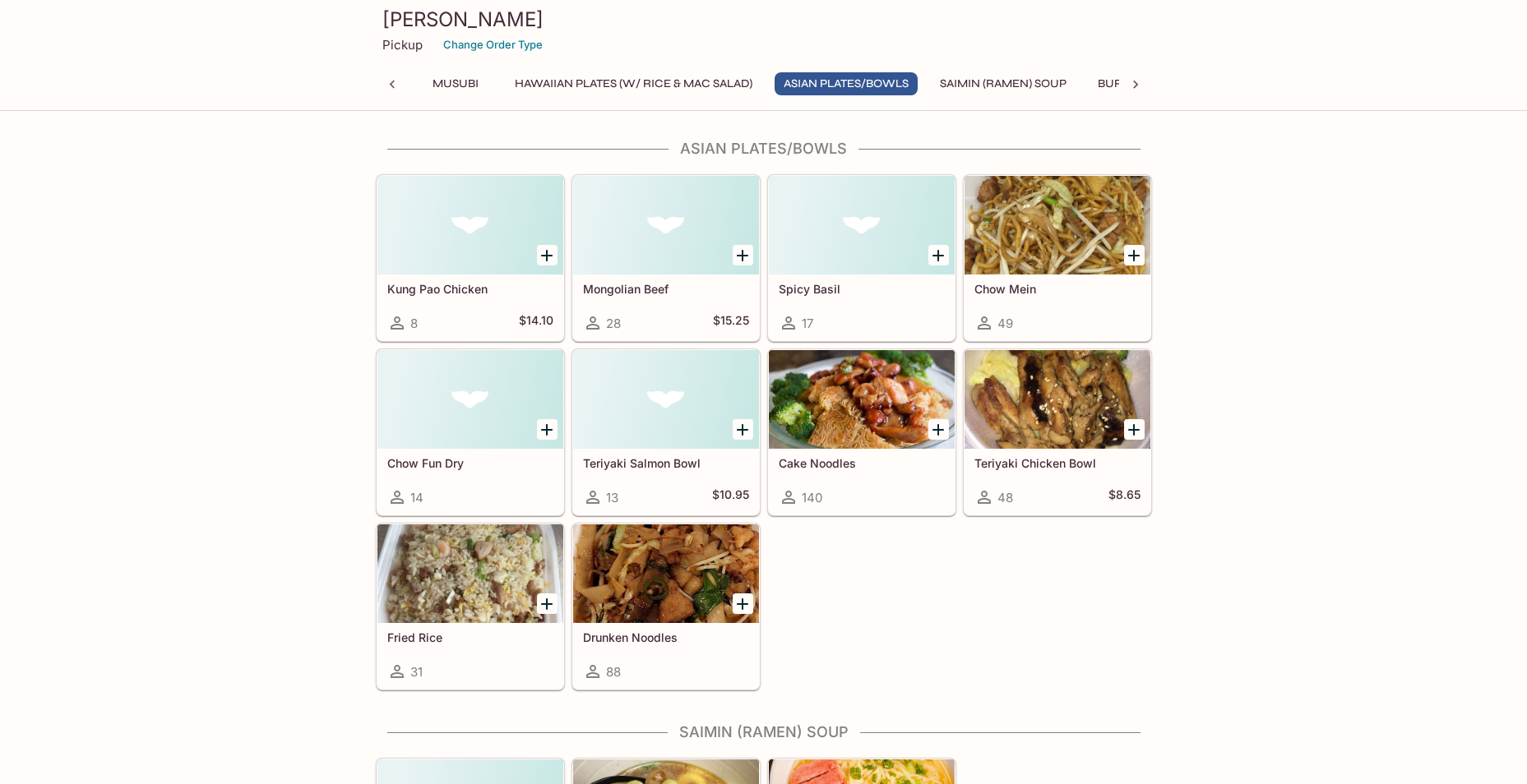
click at [1064, 468] on h5 "Teriyaki Chicken Bowl" at bounding box center [1057, 463] width 167 height 14
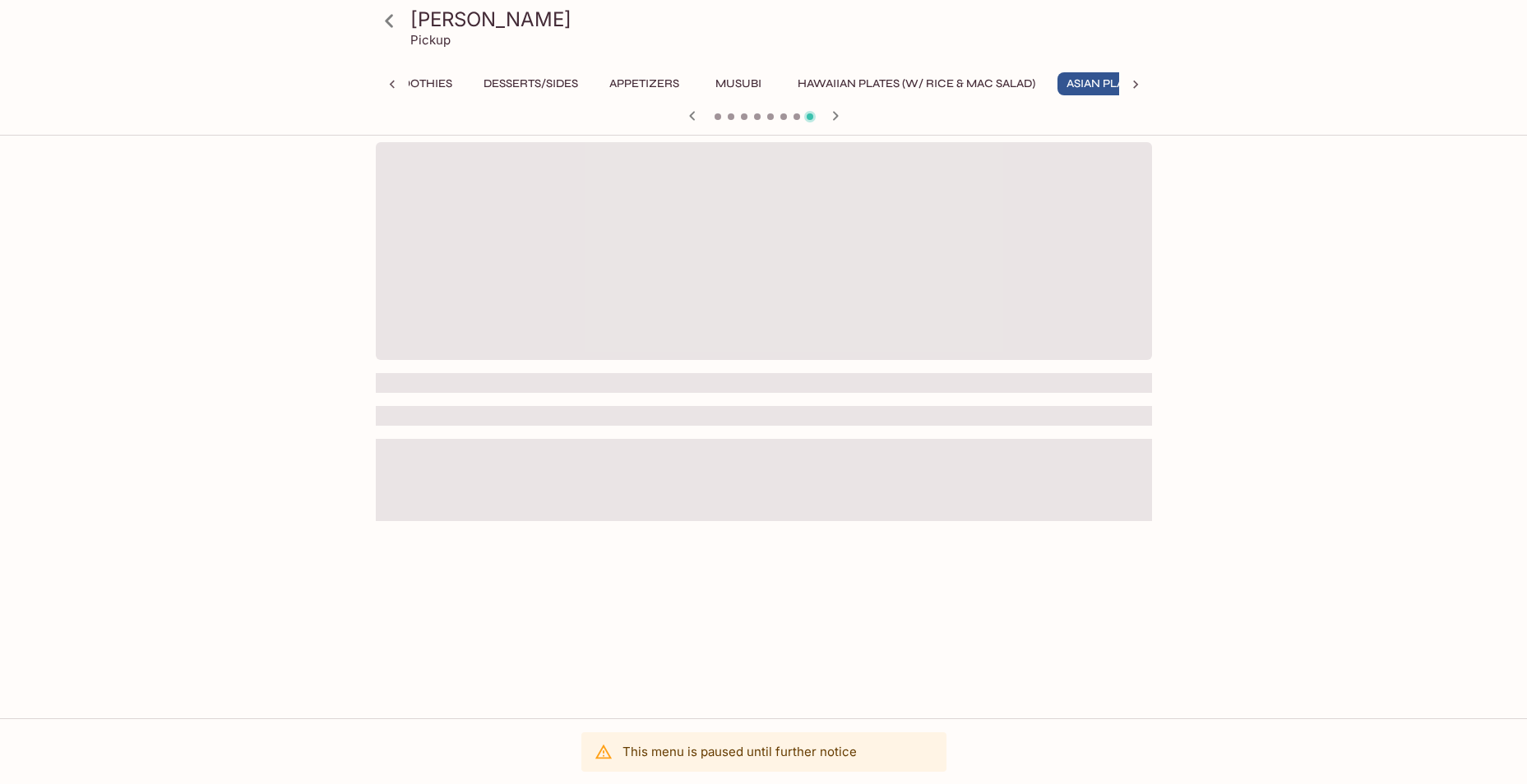
scroll to position [0, 529]
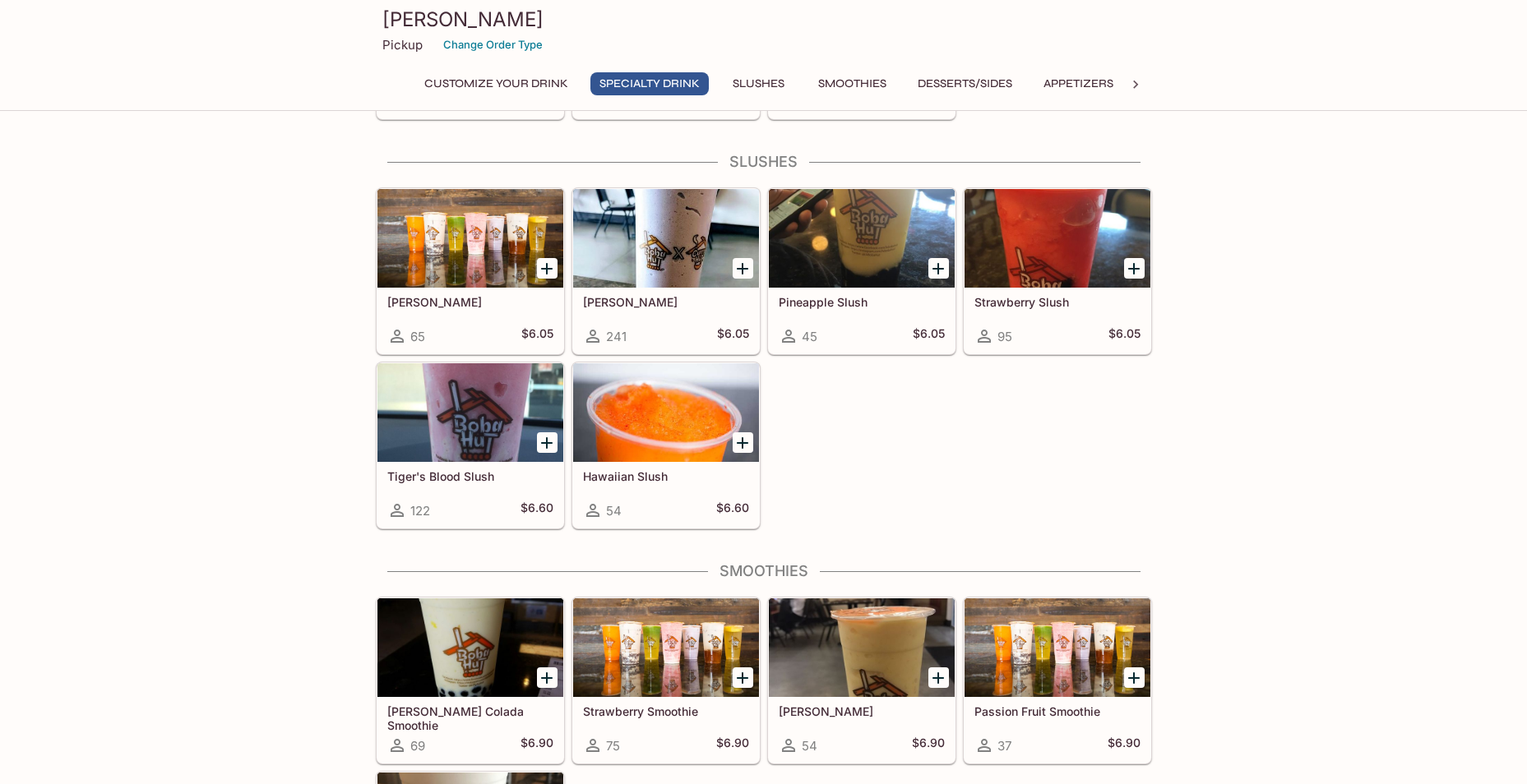
scroll to position [894, 0]
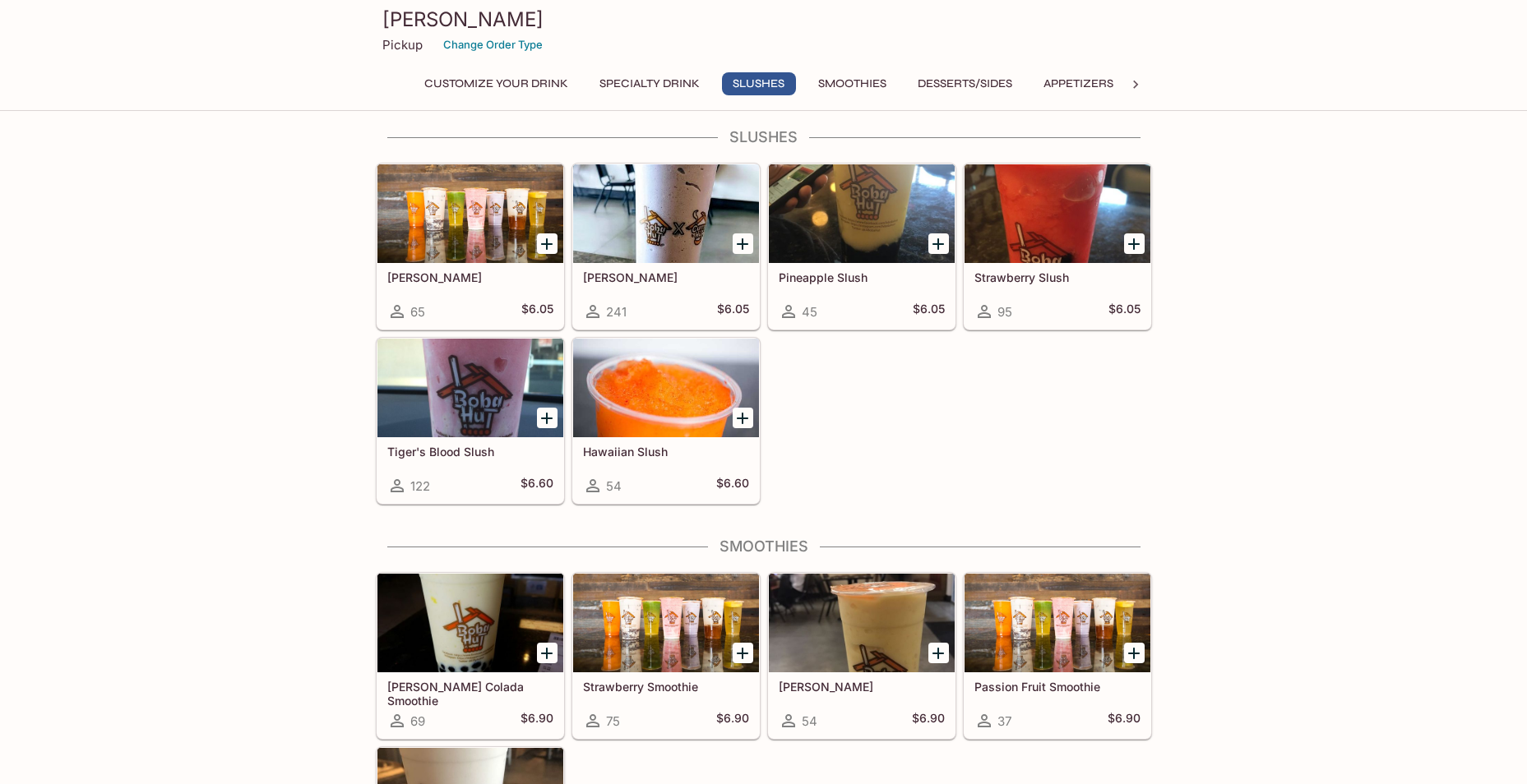
click at [1132, 77] on icon at bounding box center [1136, 85] width 17 height 17
click at [879, 78] on button "Asian Plates/Bowls" at bounding box center [852, 83] width 143 height 23
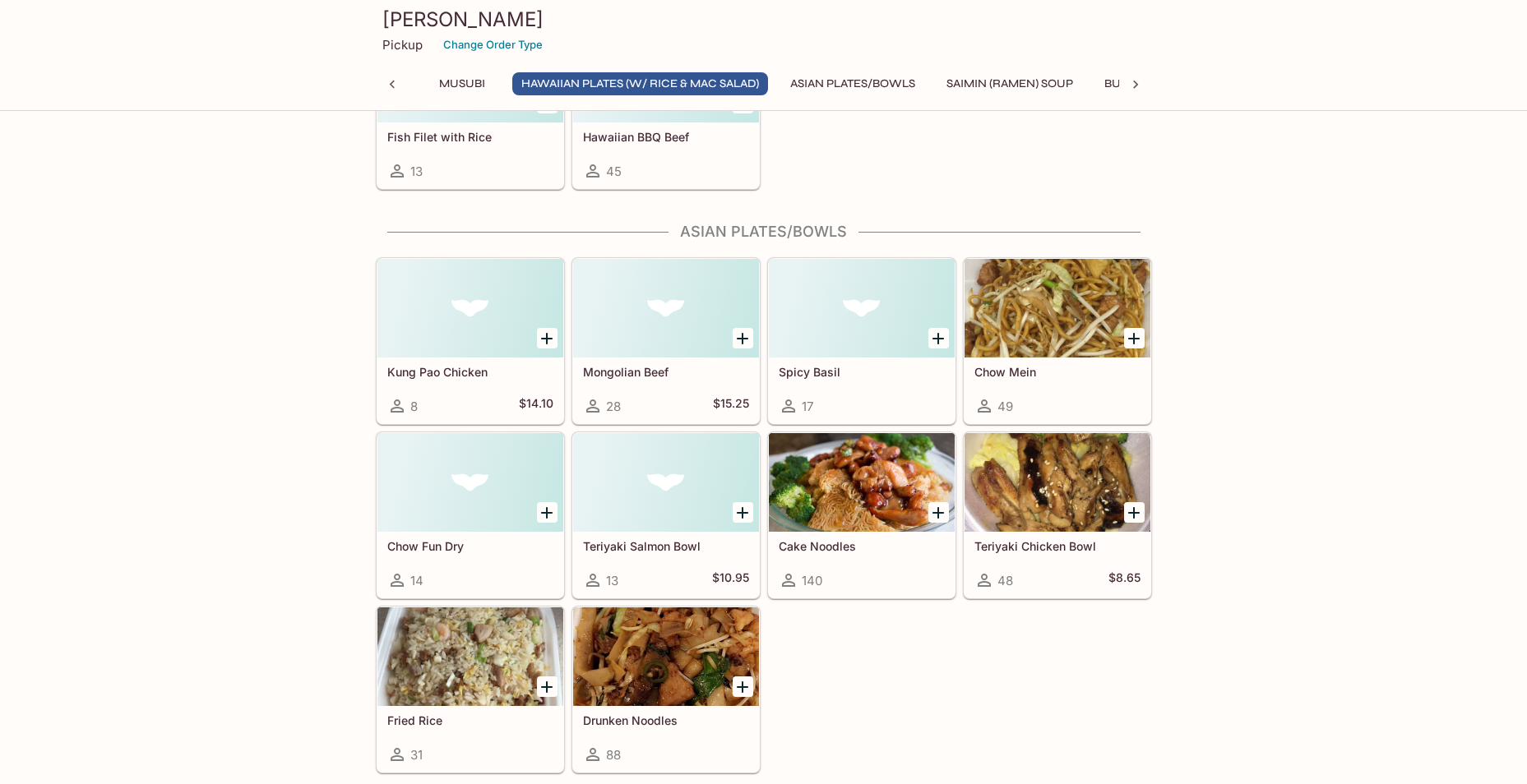
scroll to position [3432, 0]
click at [783, 233] on h4 "Asian Plates/Bowls" at bounding box center [764, 230] width 777 height 18
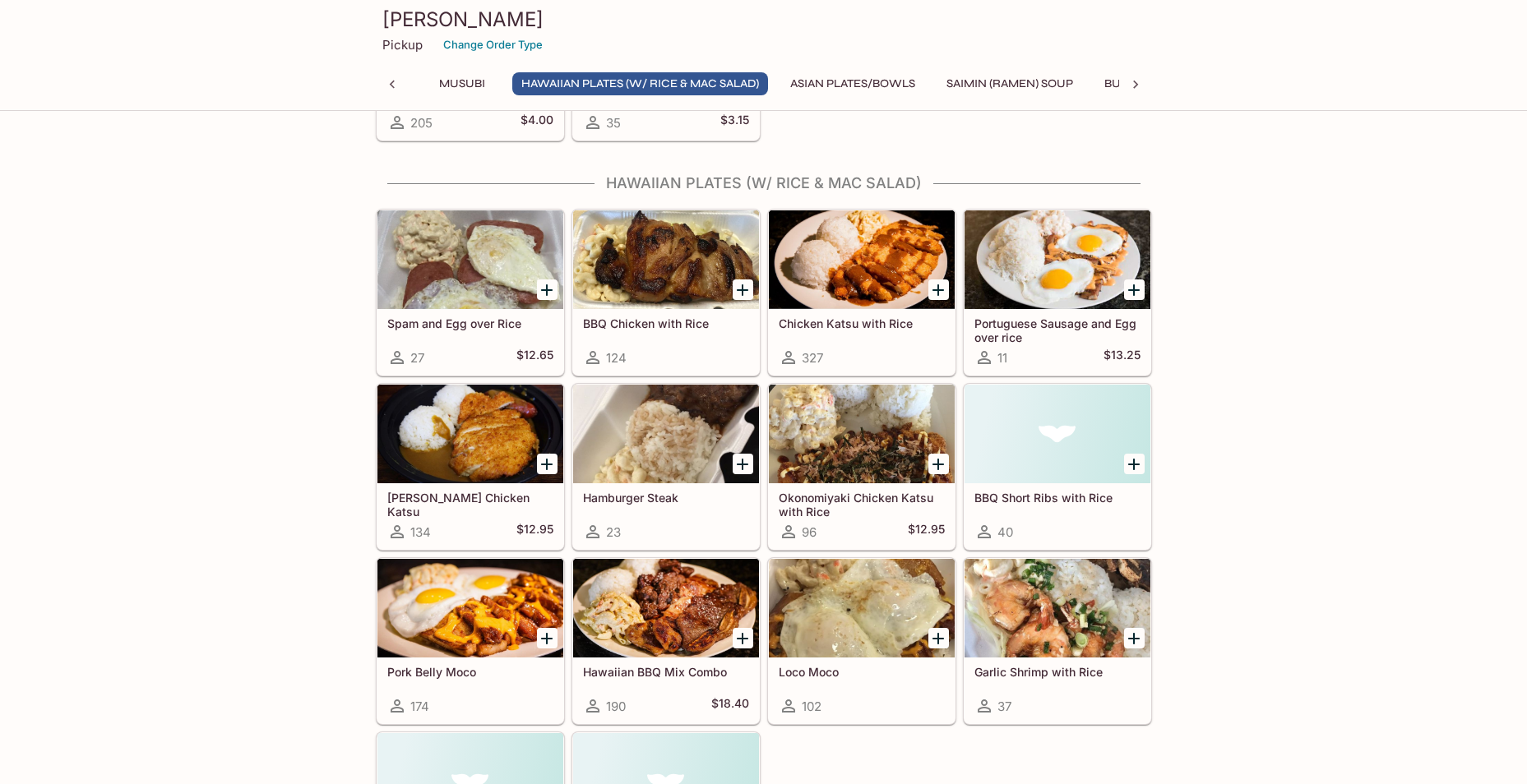
scroll to position [2692, 0]
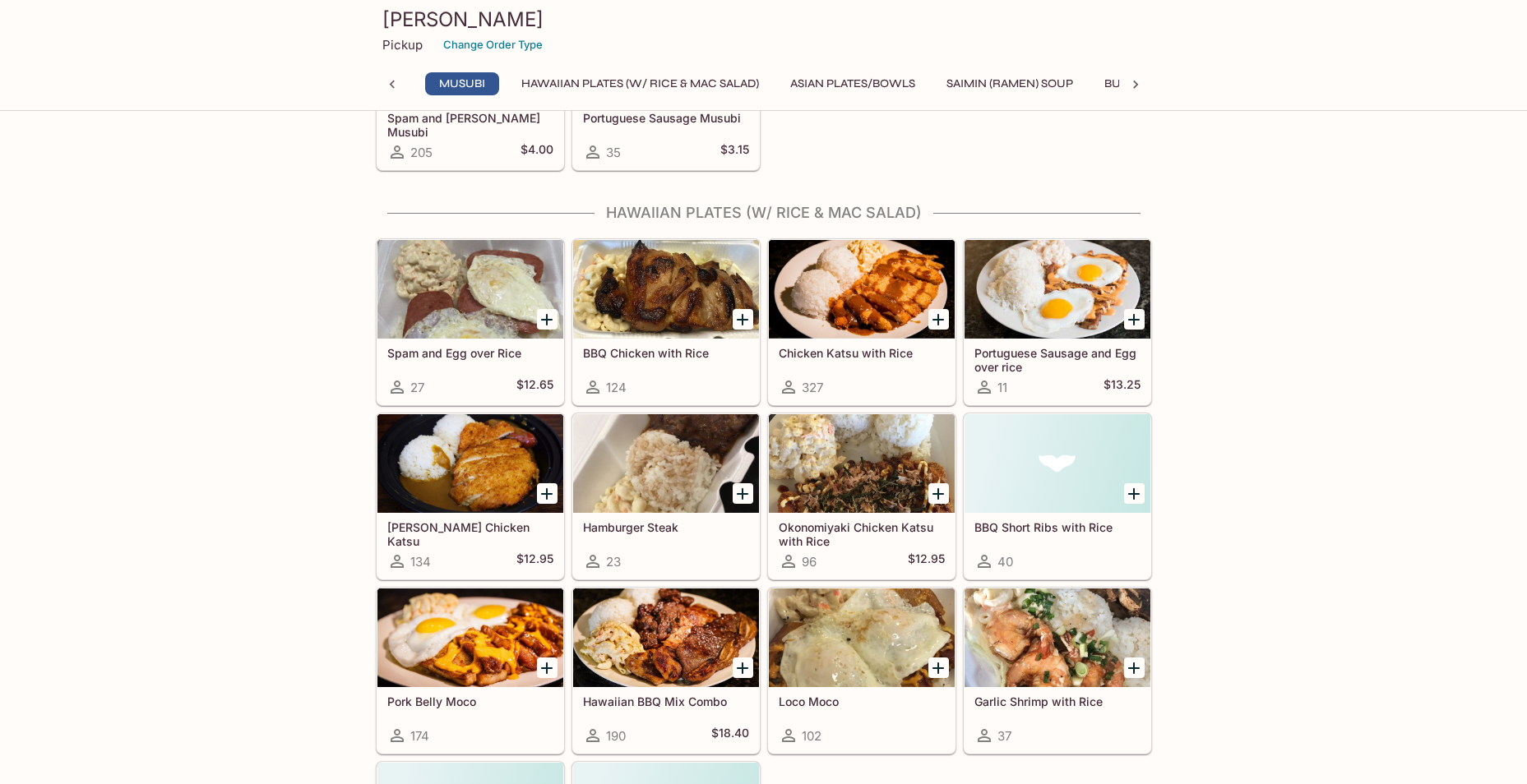
click at [1333, 449] on div "This menu is paused until further notice Customize Your Drink Customized Boba 1…" at bounding box center [764, 91] width 1527 height 5301
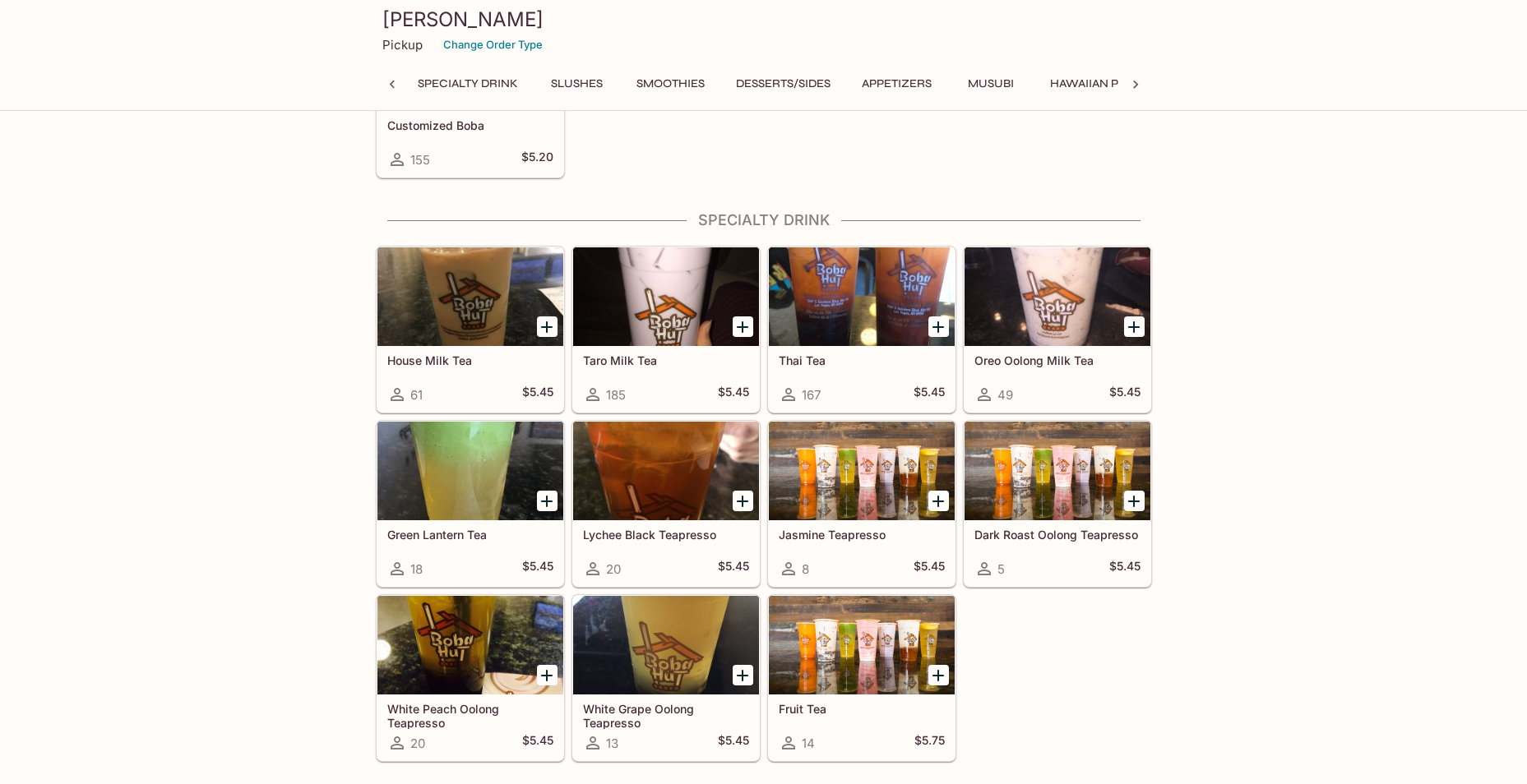
scroll to position [0, 0]
